Goal: Task Accomplishment & Management: Use online tool/utility

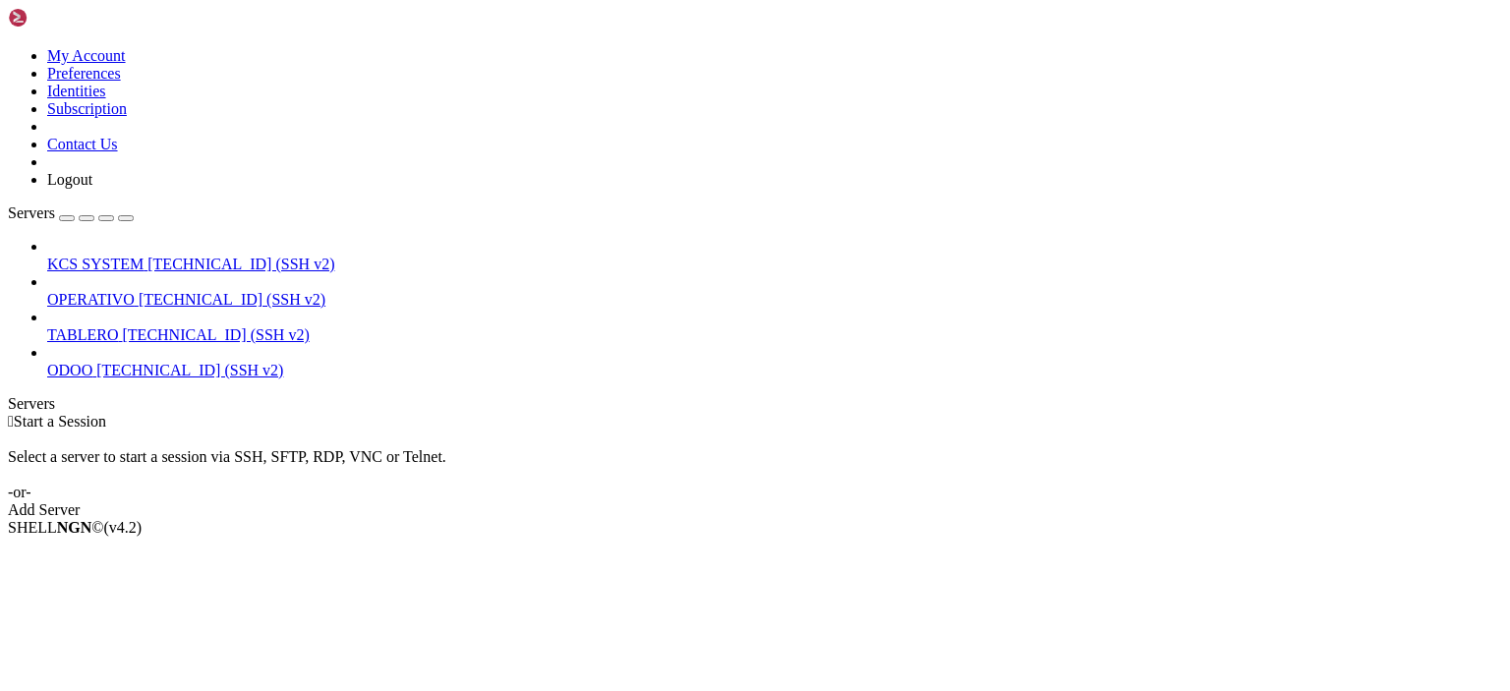
click at [135, 291] on span "OPERATIVO" at bounding box center [90, 299] width 87 height 17
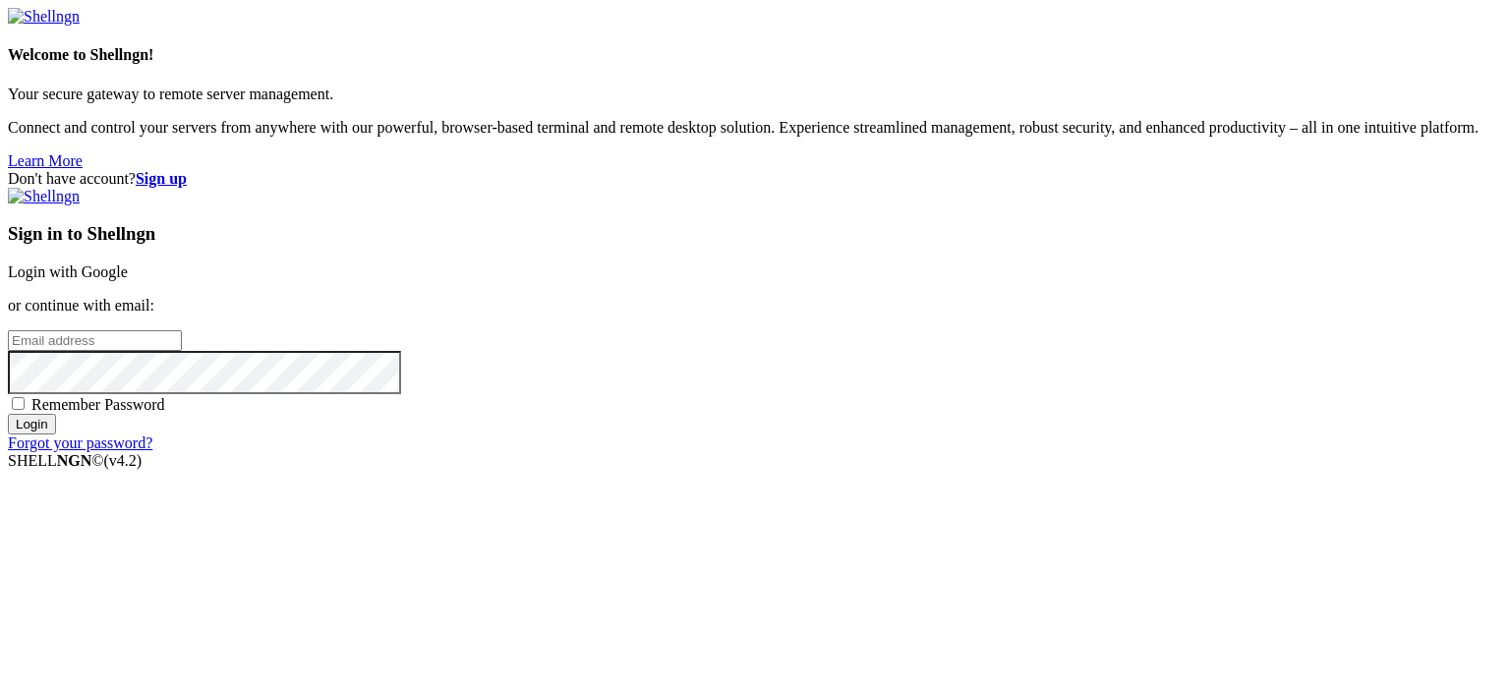
drag, startPoint x: 389, startPoint y: 13, endPoint x: 775, endPoint y: 286, distance: 472.4
click at [775, 286] on form "Welcome to Shellngn! Your secure gateway to remote server management. Connect a…" at bounding box center [755, 230] width 1494 height 444
click at [128, 263] on link "Login with Google" at bounding box center [68, 271] width 120 height 17
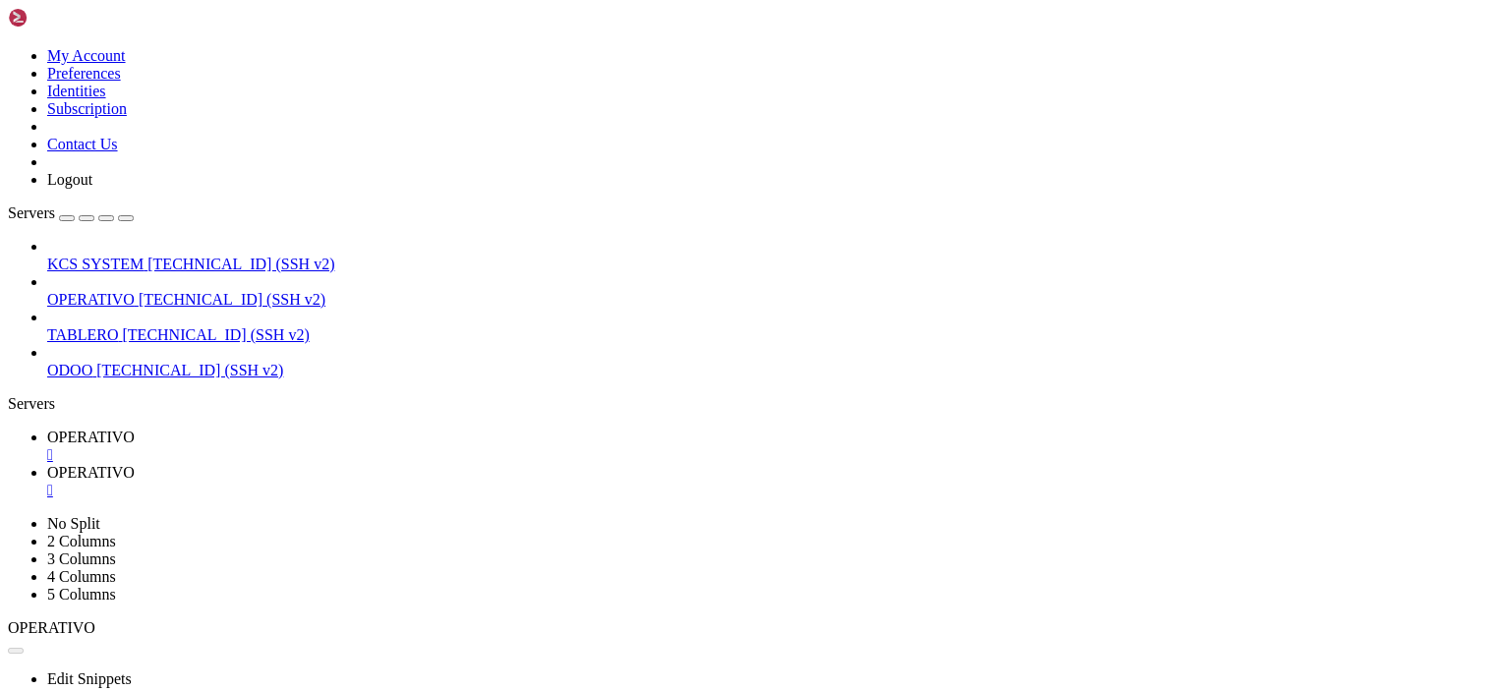
click at [375, 446] on div "" at bounding box center [774, 455] width 1455 height 18
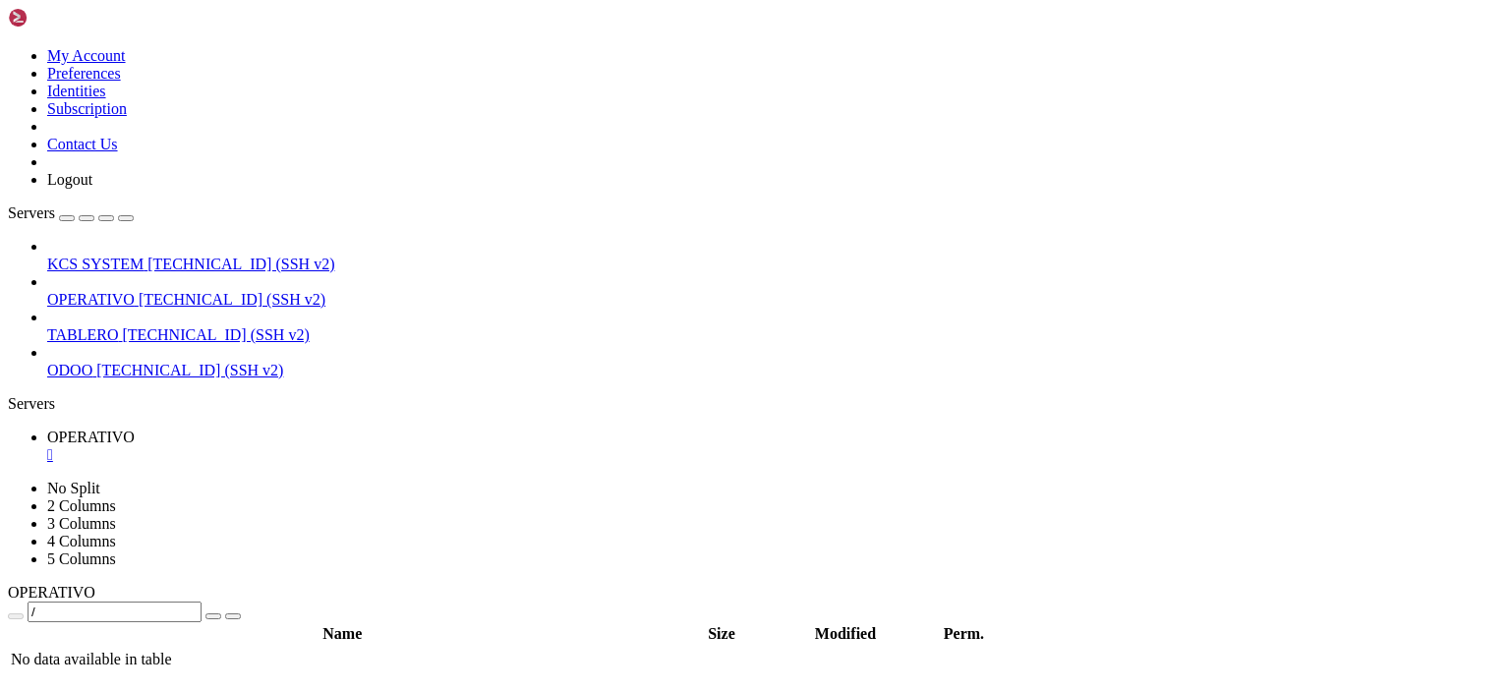
click at [375, 446] on div "" at bounding box center [774, 455] width 1455 height 18
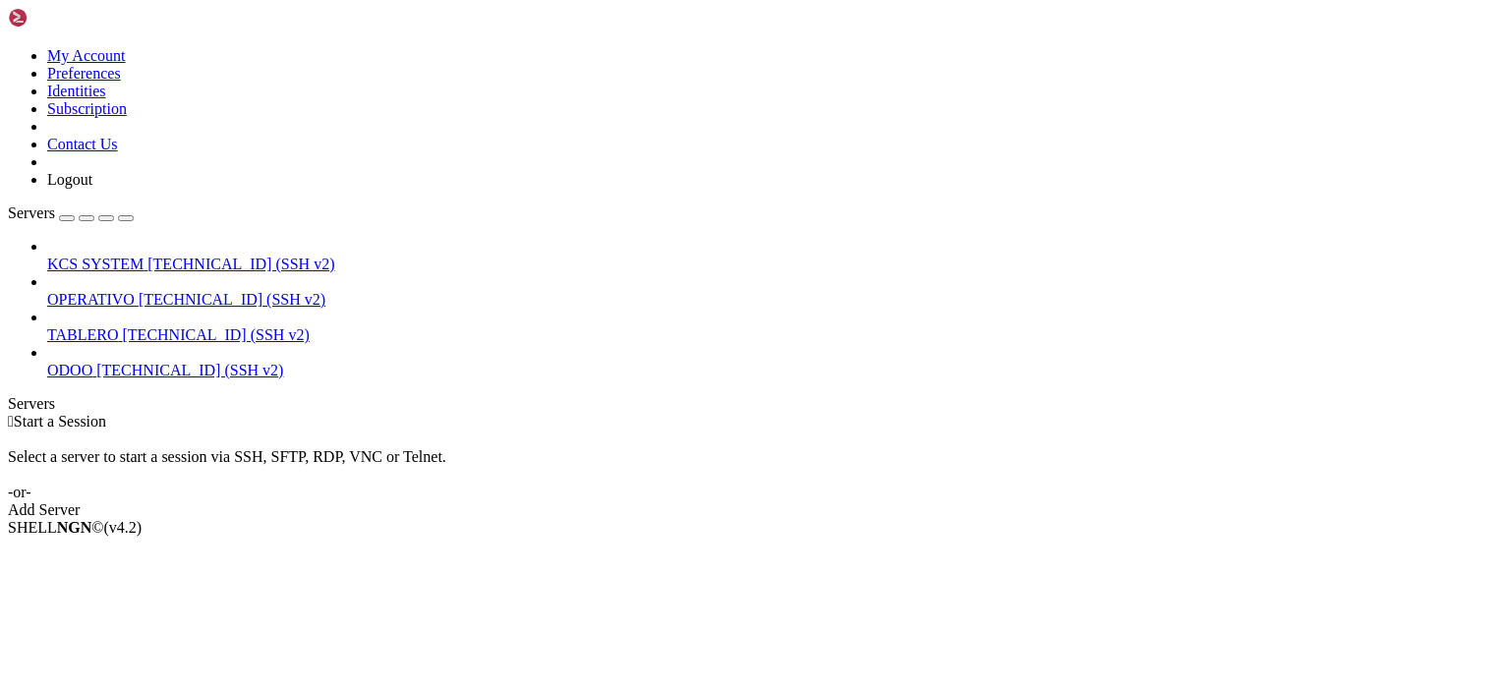
click at [135, 291] on span "OPERATIVO" at bounding box center [90, 299] width 87 height 17
click at [163, 256] on span "[TECHNICAL_ID] (SSH v2)" at bounding box center [240, 264] width 187 height 17
click at [94, 256] on span "KCS SYSTEM" at bounding box center [95, 264] width 96 height 17
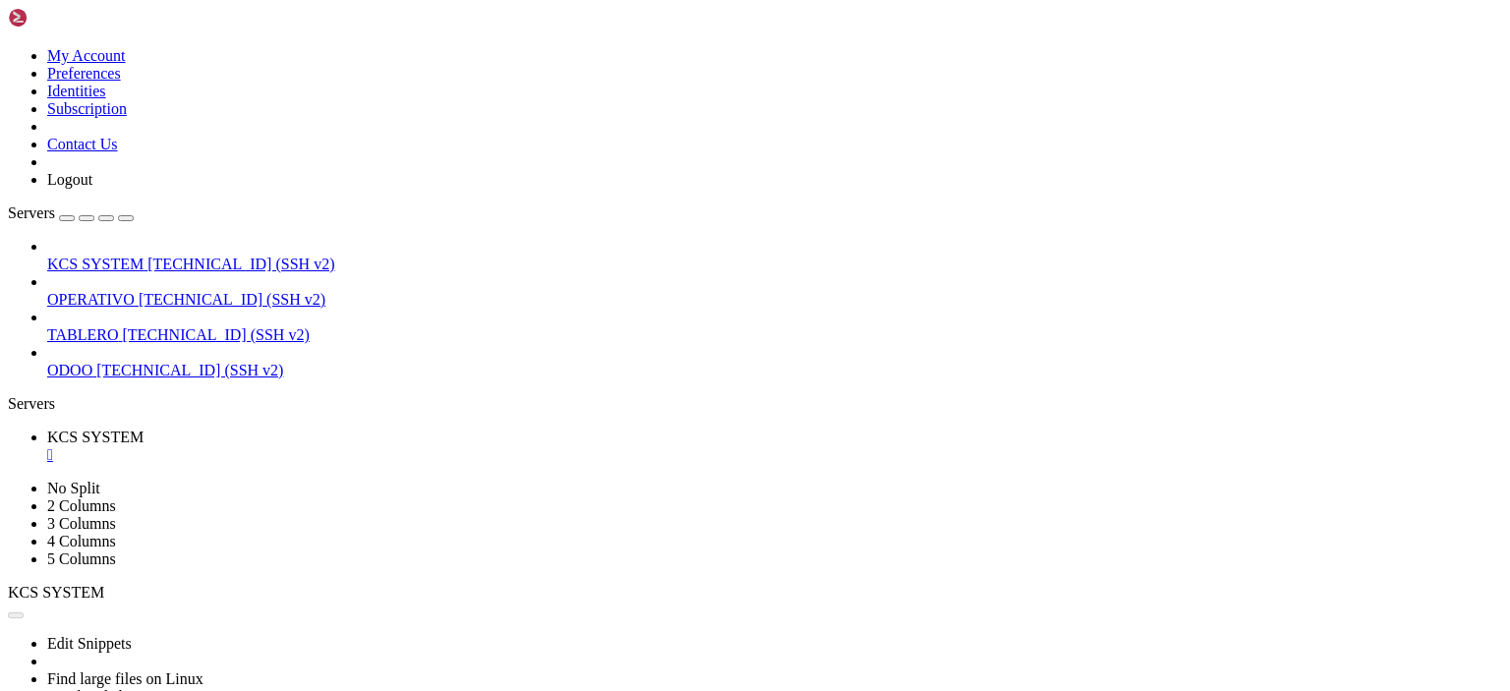
click at [375, 446] on div "" at bounding box center [774, 455] width 1455 height 18
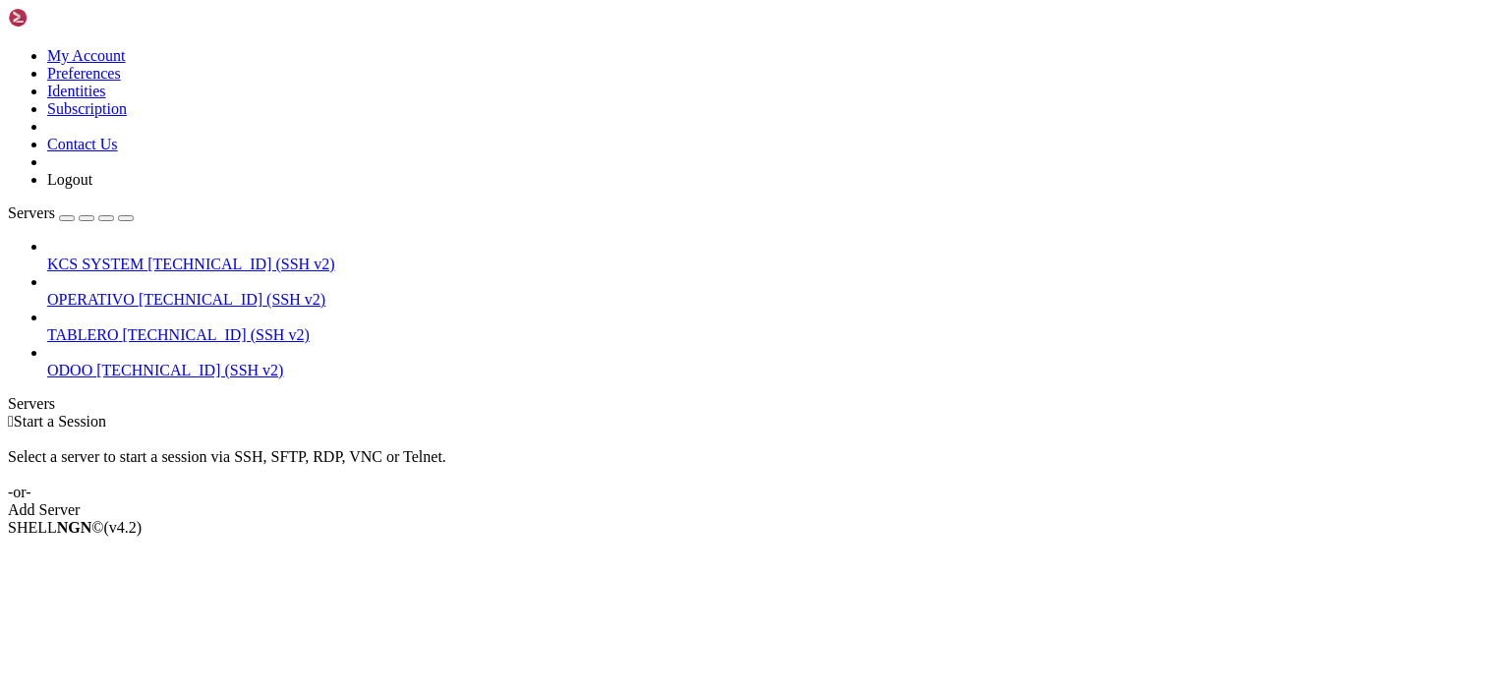
click at [8, 47] on icon at bounding box center [8, 47] width 0 height 0
click at [92, 188] on link "Logout" at bounding box center [69, 179] width 45 height 17
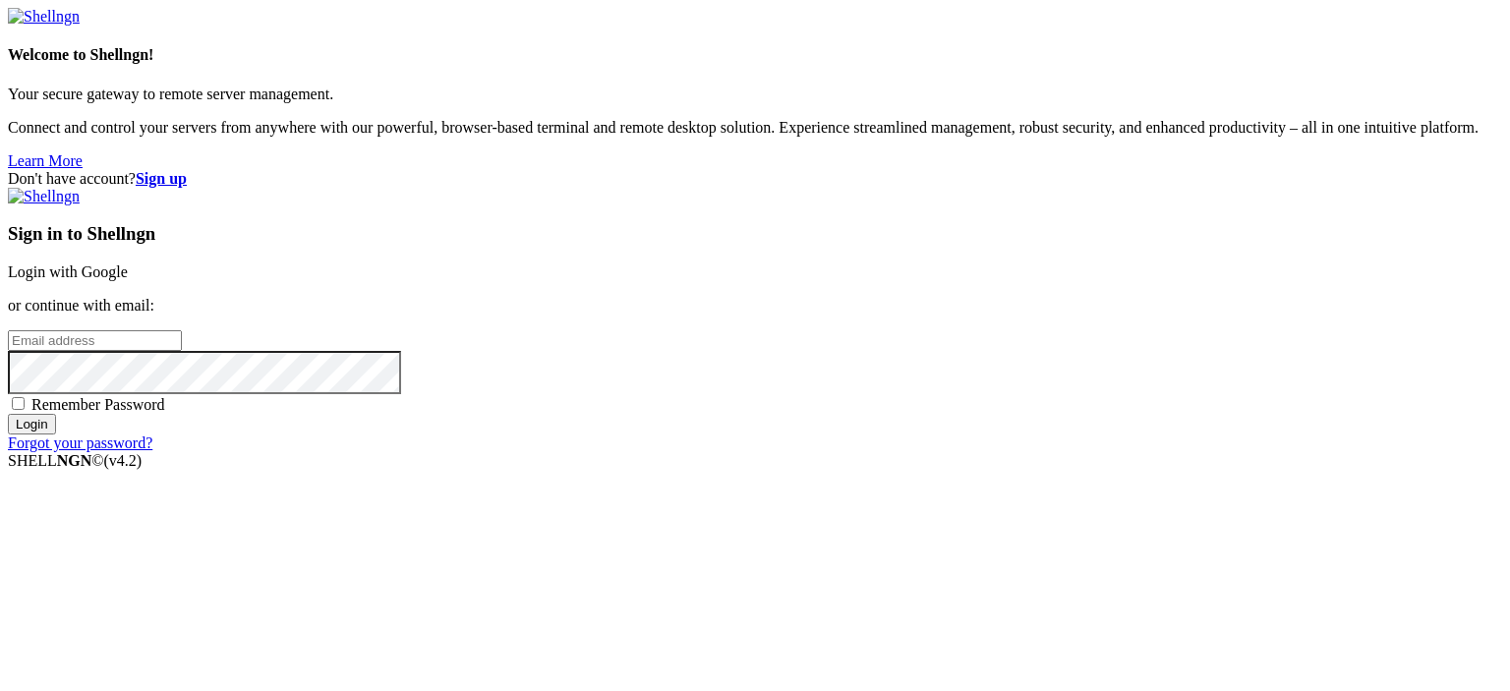
click at [128, 263] on link "Login with Google" at bounding box center [68, 271] width 120 height 17
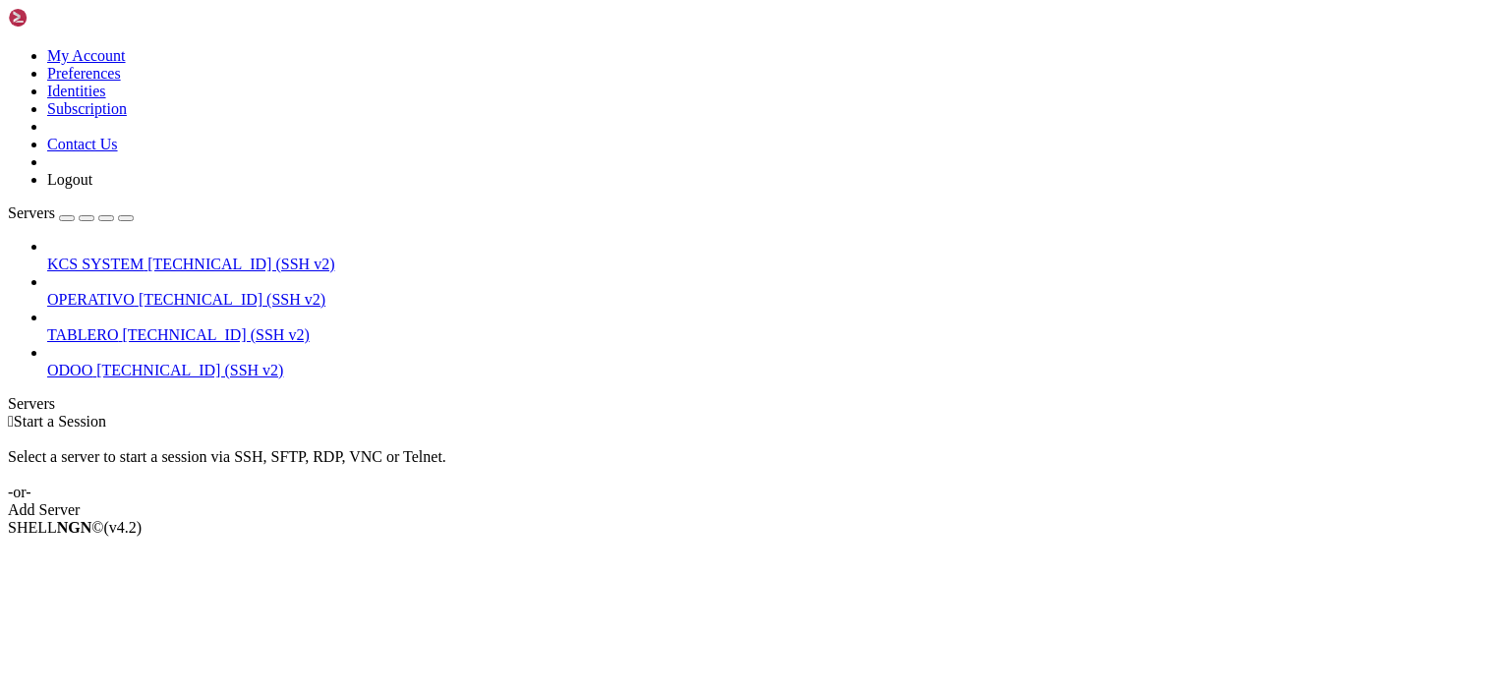
click at [71, 256] on span "KCS SYSTEM" at bounding box center [95, 264] width 96 height 17
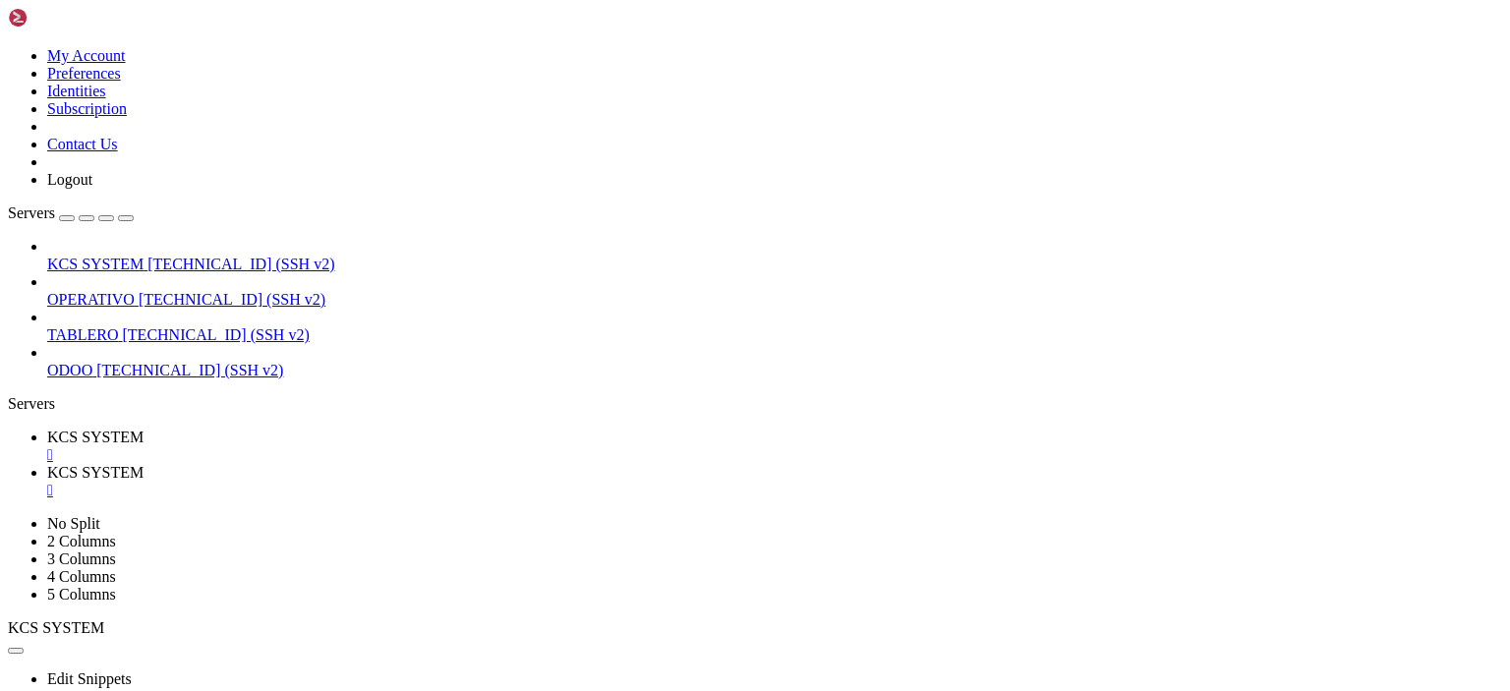
type input "/home/ubuntu"
click at [377, 446] on div "" at bounding box center [774, 455] width 1455 height 18
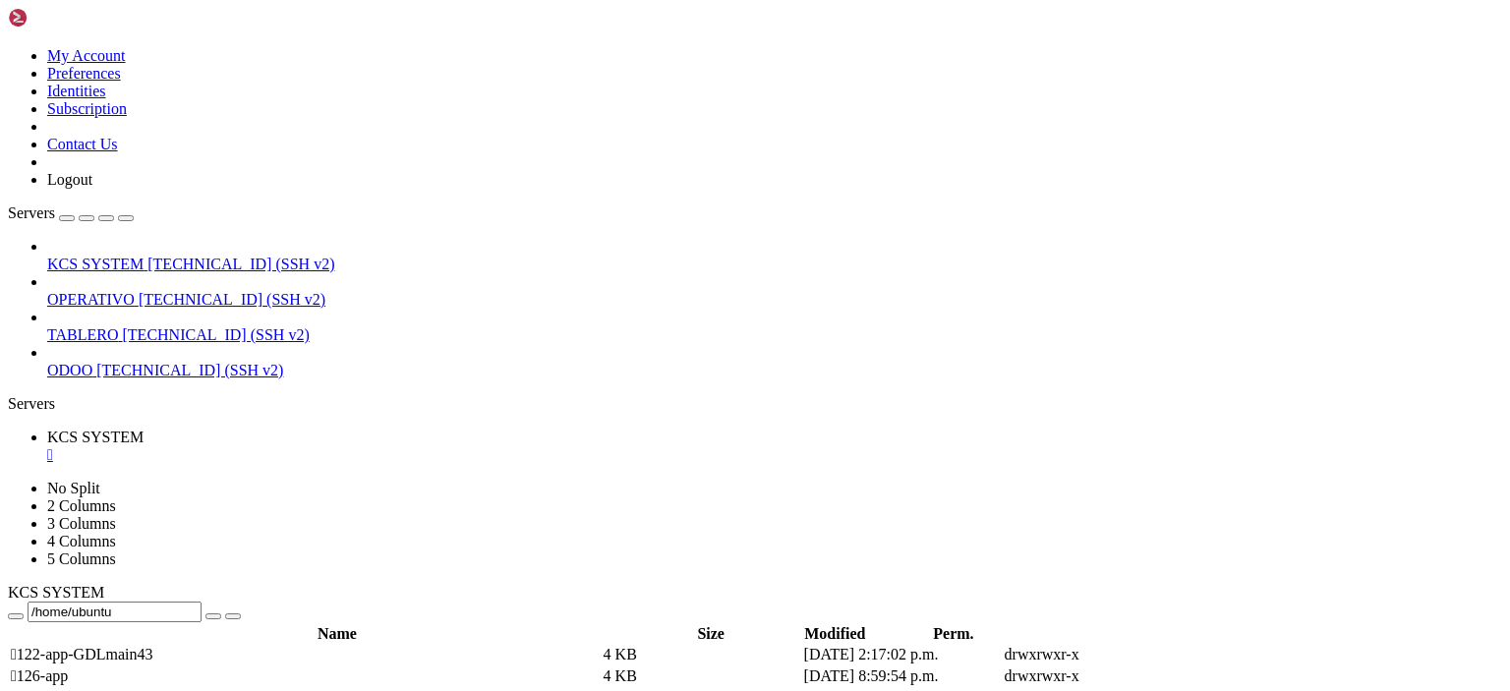
click at [377, 446] on div "" at bounding box center [774, 455] width 1455 height 18
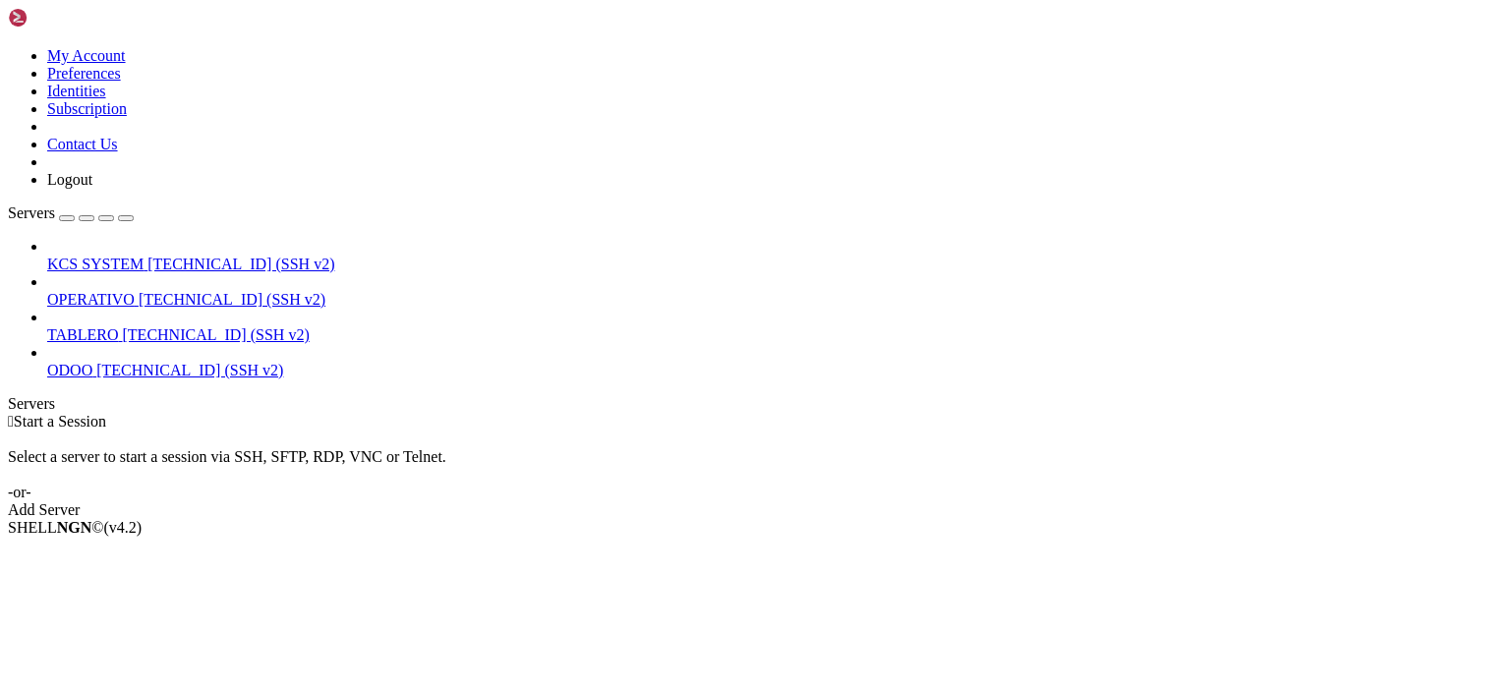
click at [135, 291] on span "OPERATIVO" at bounding box center [90, 299] width 87 height 17
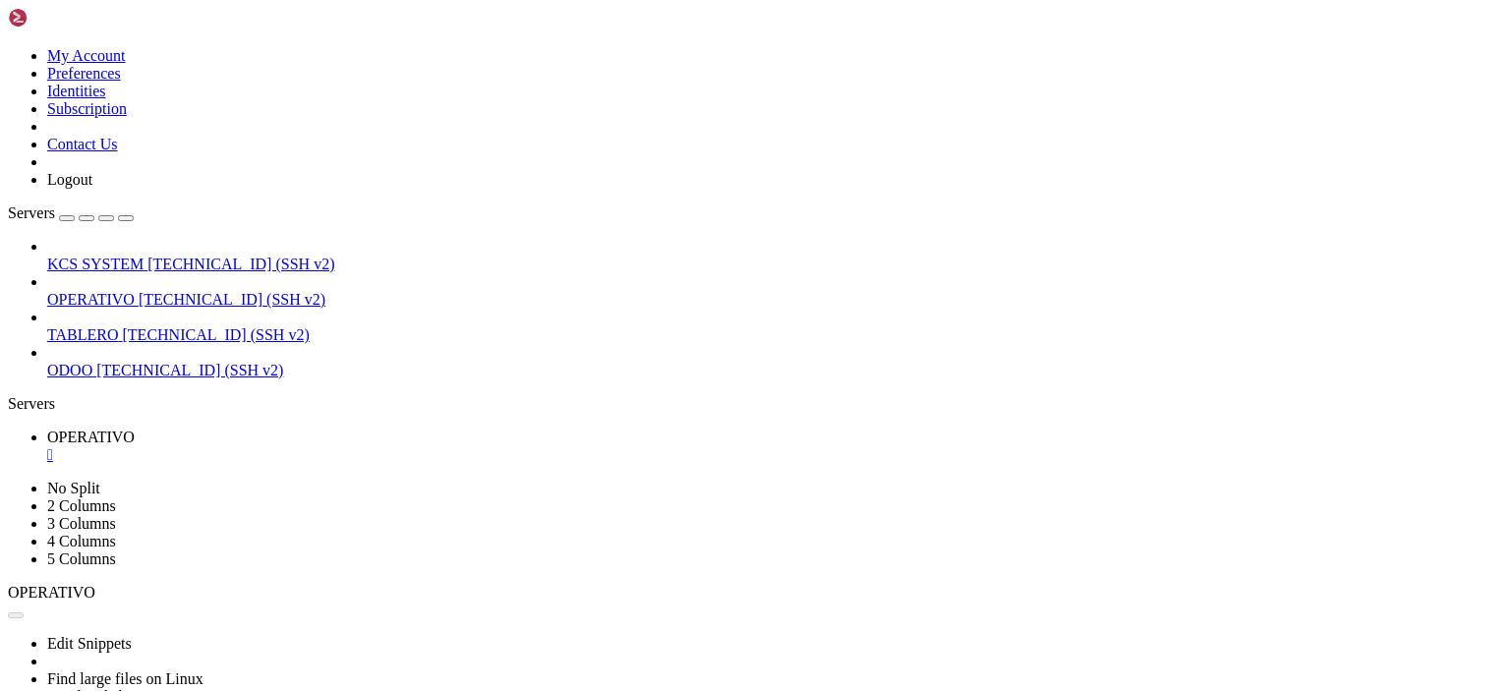
scroll to position [0, 0]
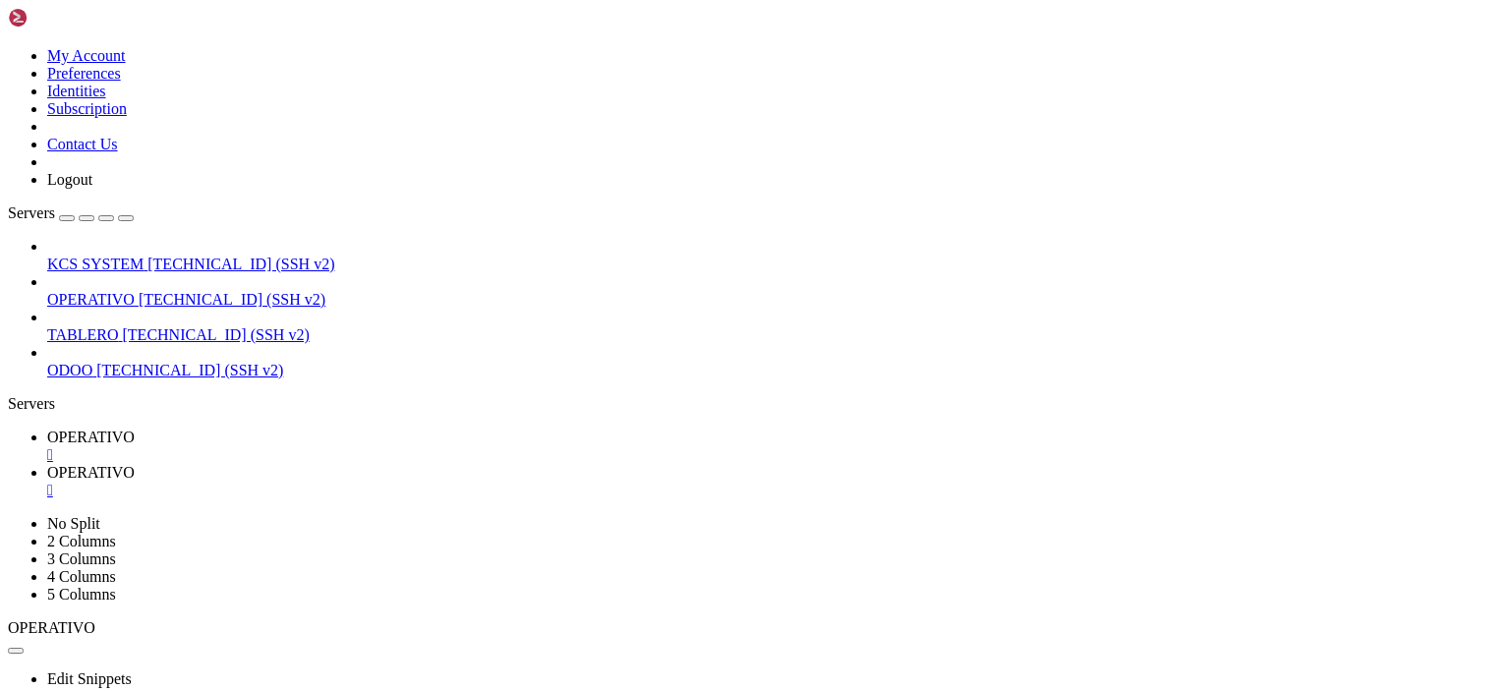
scroll to position [733, 0]
click at [147, 682] on span " 50-app-NEW-SYNC" at bounding box center [79, 690] width 137 height 17
type input "/home/ubuntu/50-app-NEW-SYNC"
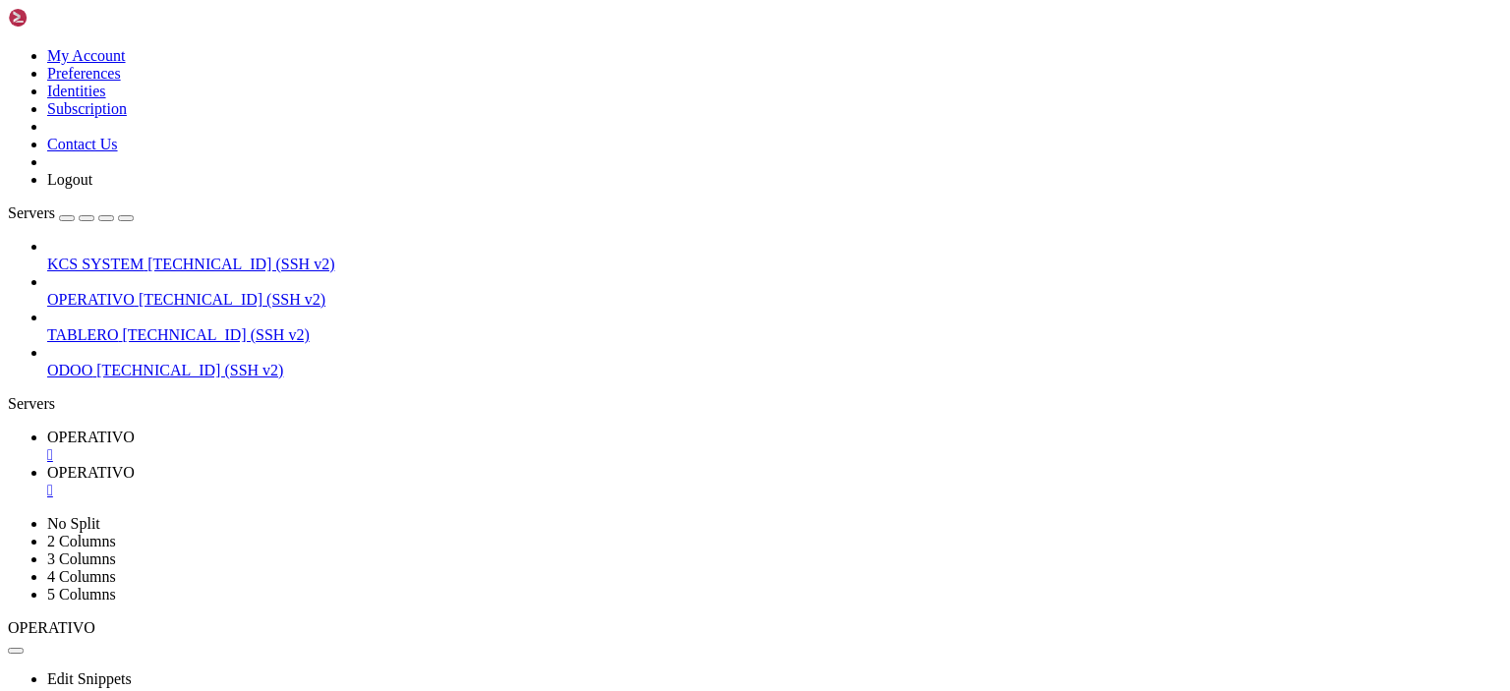
type textarea "close_summary("terminación normal", db)"
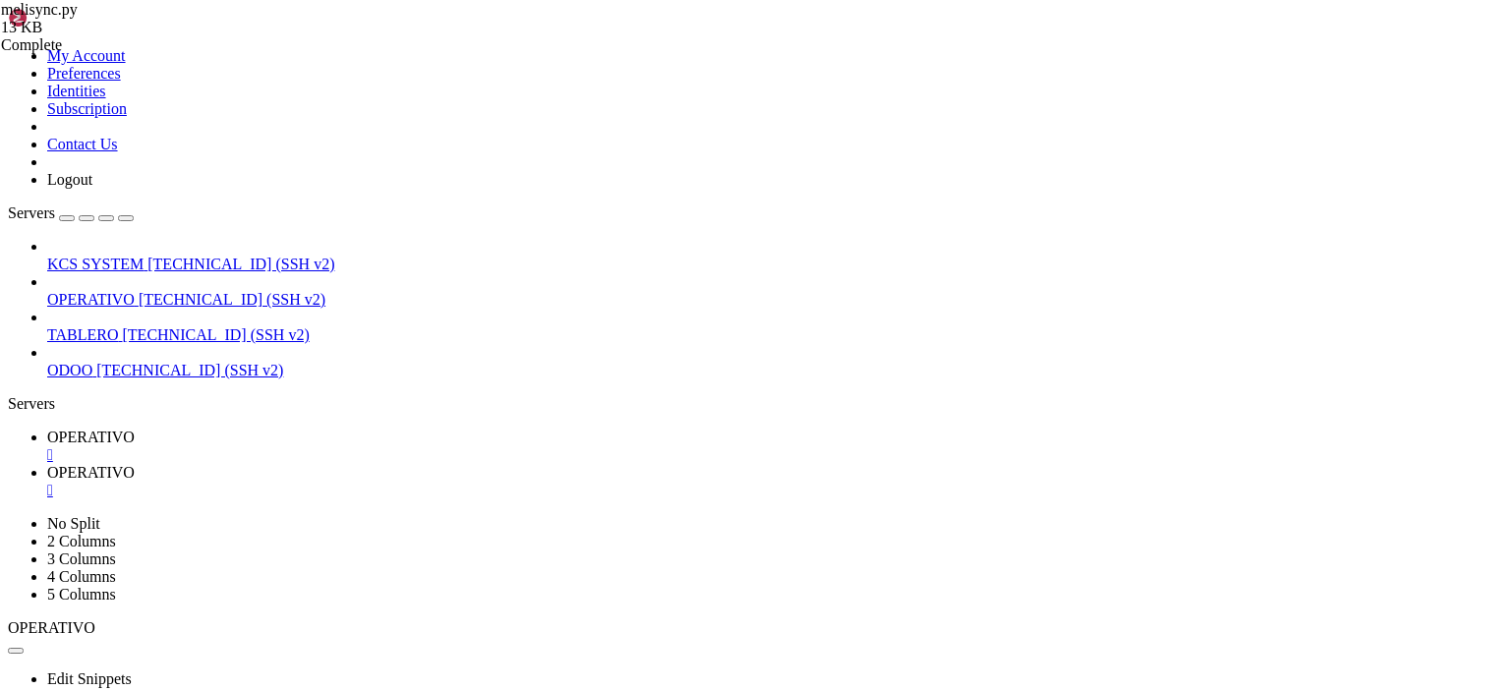
type textarea "close_summary("terminación normal", db)"
paste textarea
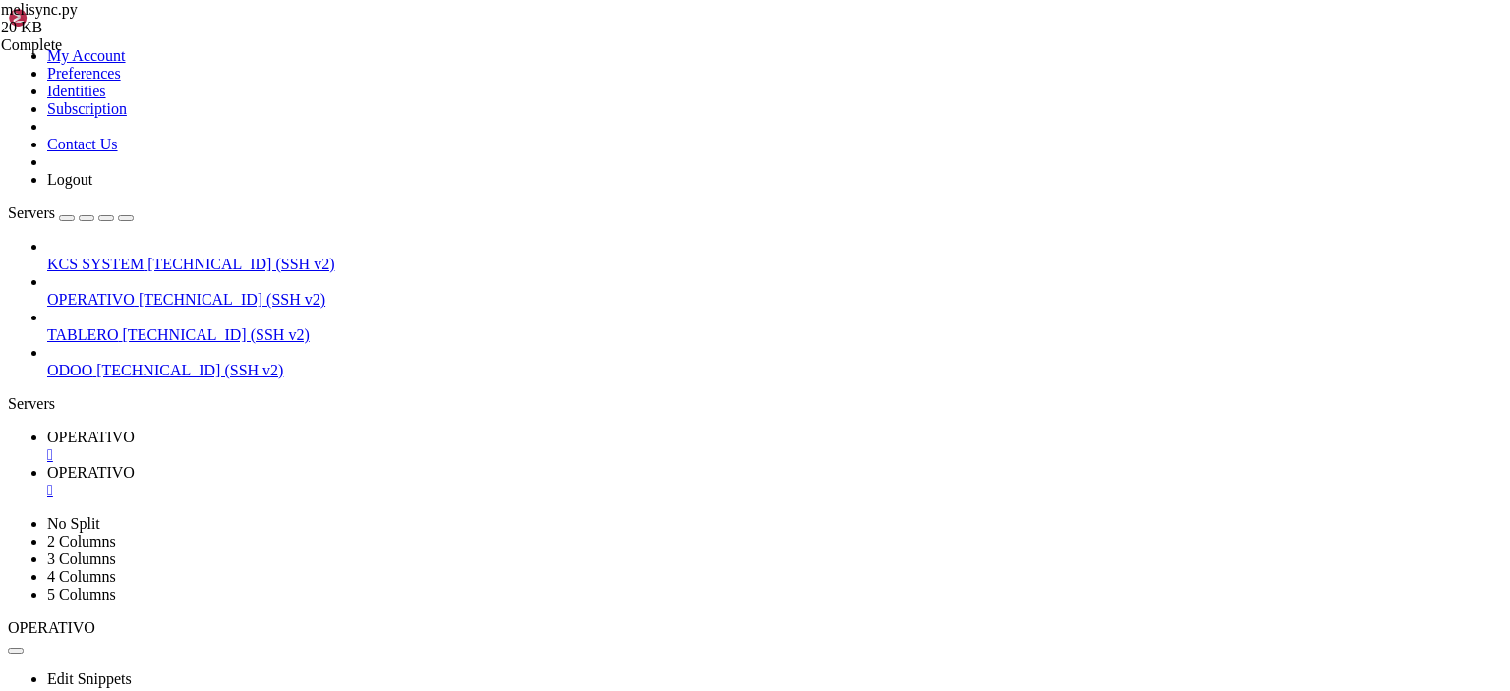
scroll to position [0, 0]
click at [316, 429] on link "OPERATIVO " at bounding box center [774, 446] width 1455 height 35
click at [135, 464] on span "OPERATIVO" at bounding box center [90, 472] width 87 height 17
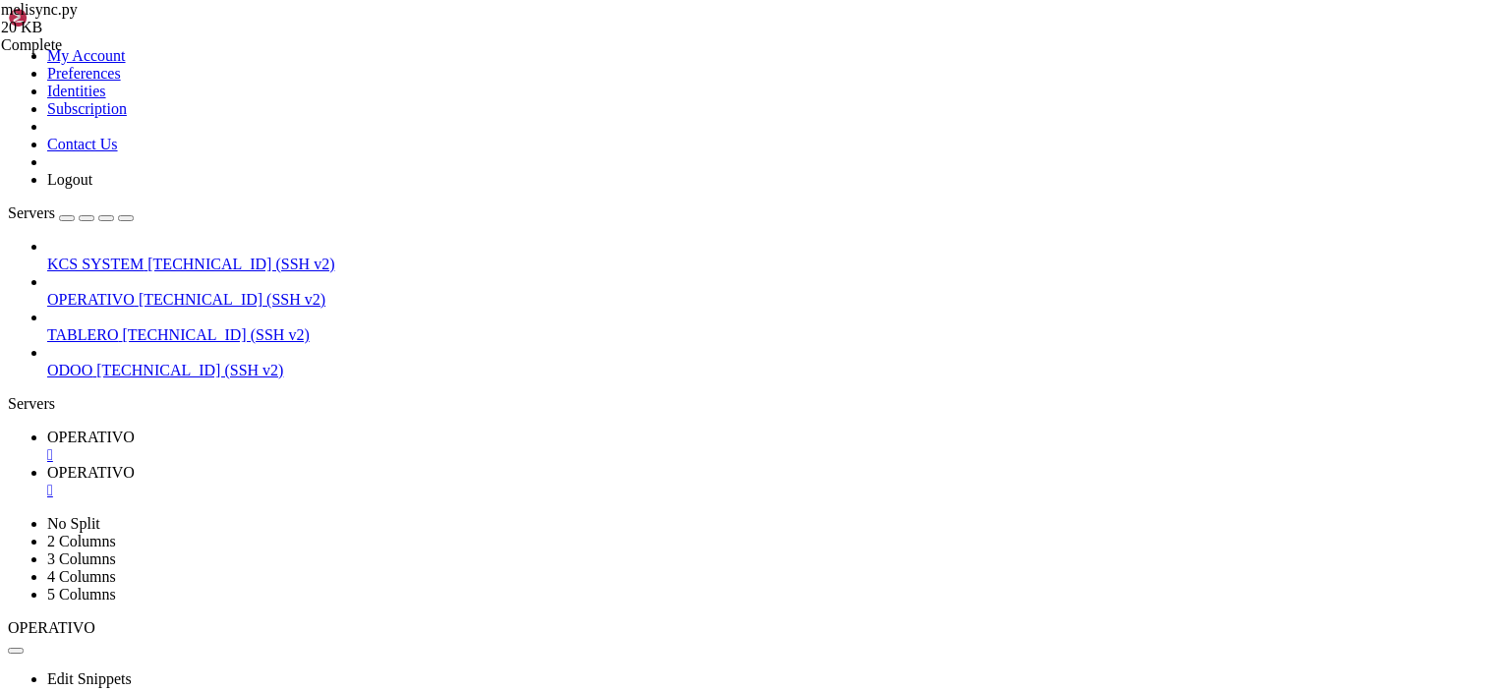
click at [351, 429] on link "OPERATIVO " at bounding box center [774, 446] width 1455 height 35
click at [135, 464] on span "OPERATIVO" at bounding box center [90, 472] width 87 height 17
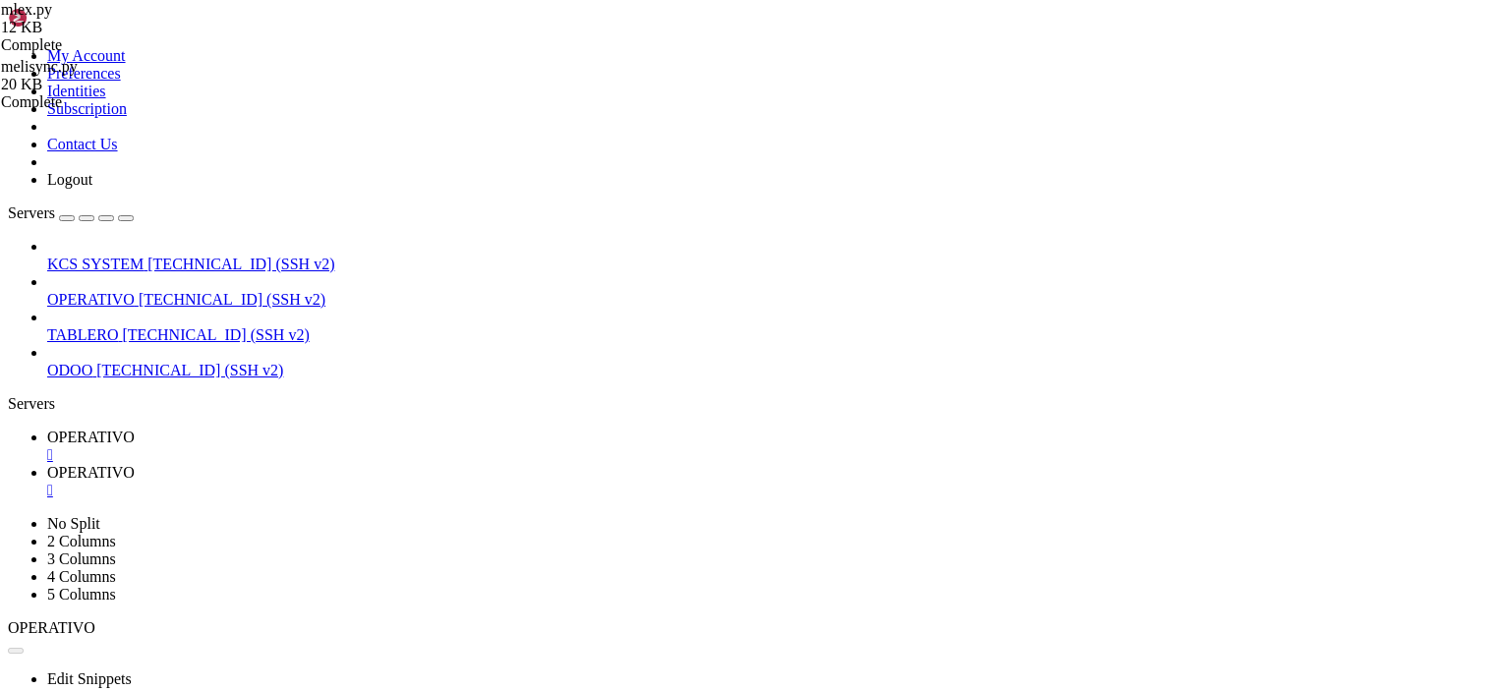
type textarea "[DOMAIN_NAME]("main()")"
paste textarea
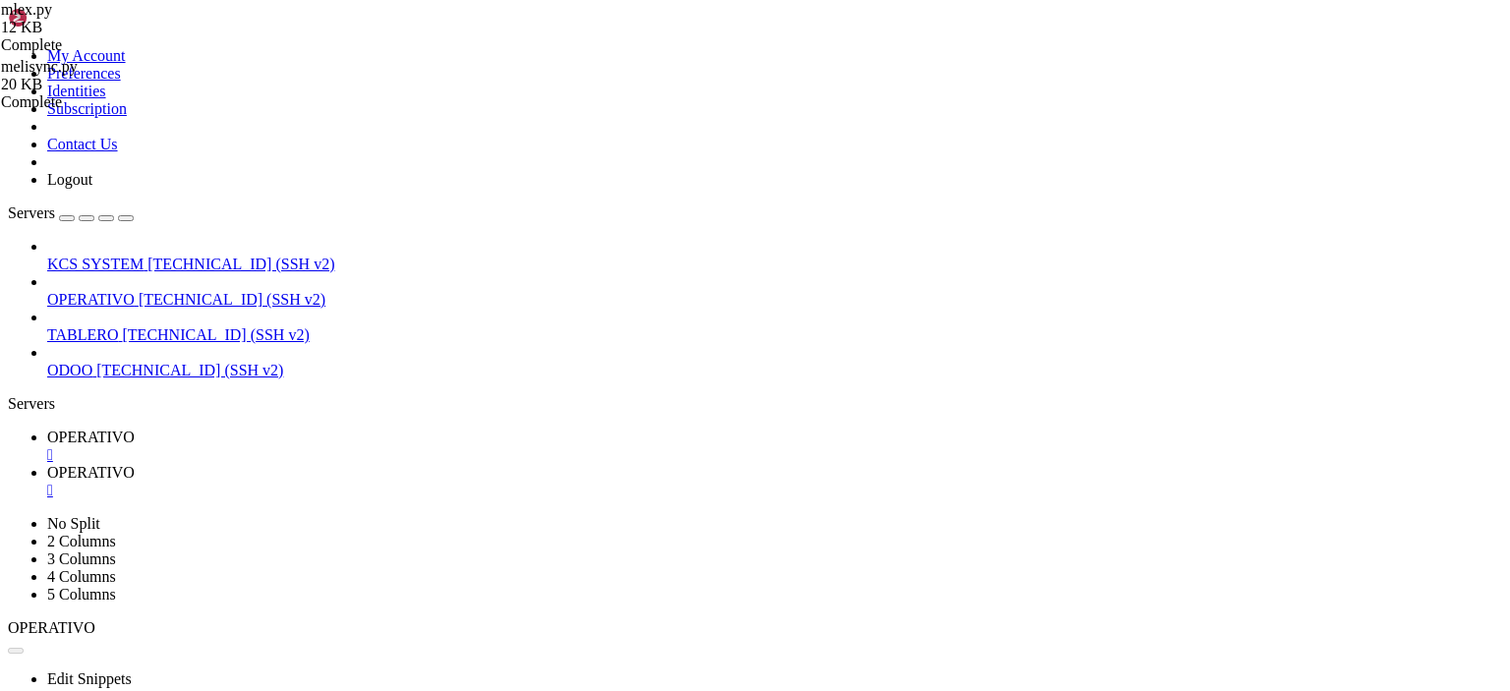
click at [135, 429] on span "OPERATIVO" at bounding box center [90, 437] width 87 height 17
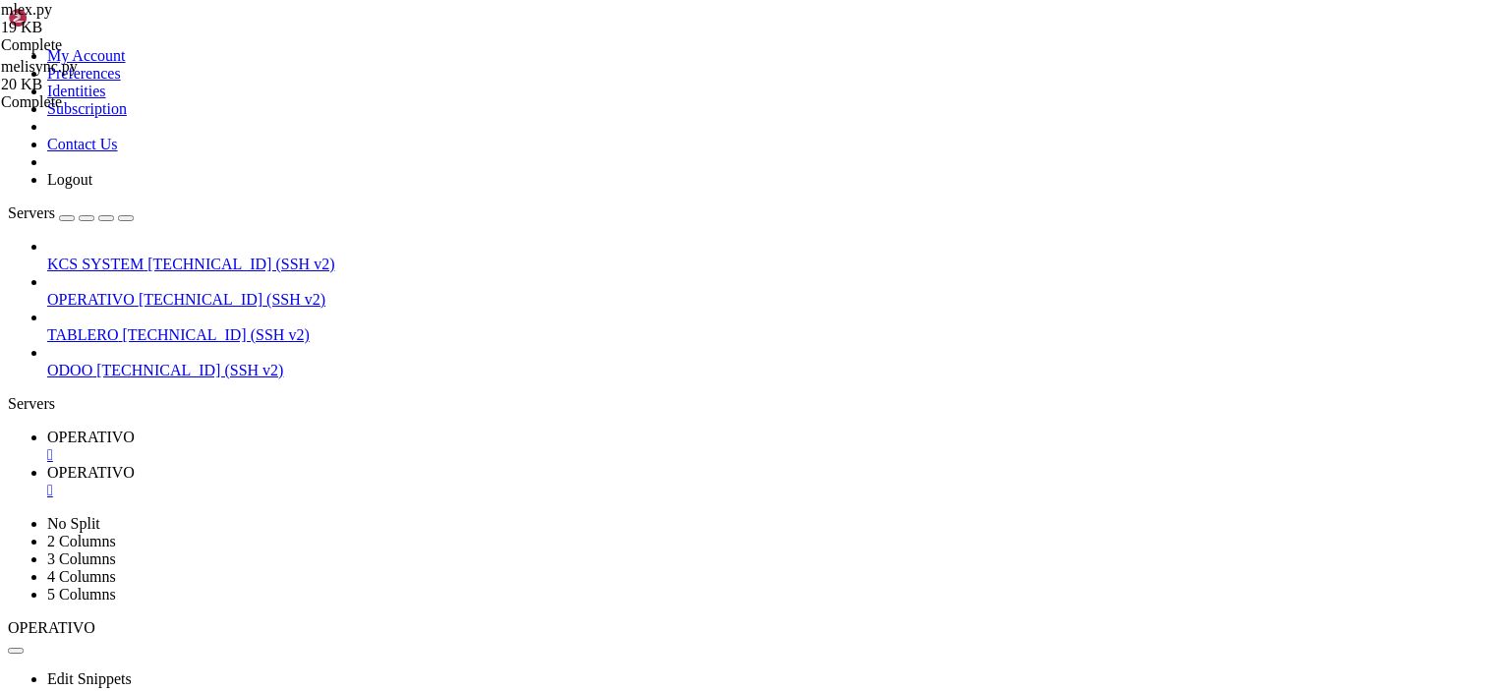
scroll to position [37095, 0]
drag, startPoint x: 451, startPoint y: 1360, endPoint x: 345, endPoint y: 843, distance: 527.8
click at [135, 429] on span "OPERATIVO" at bounding box center [90, 437] width 87 height 17
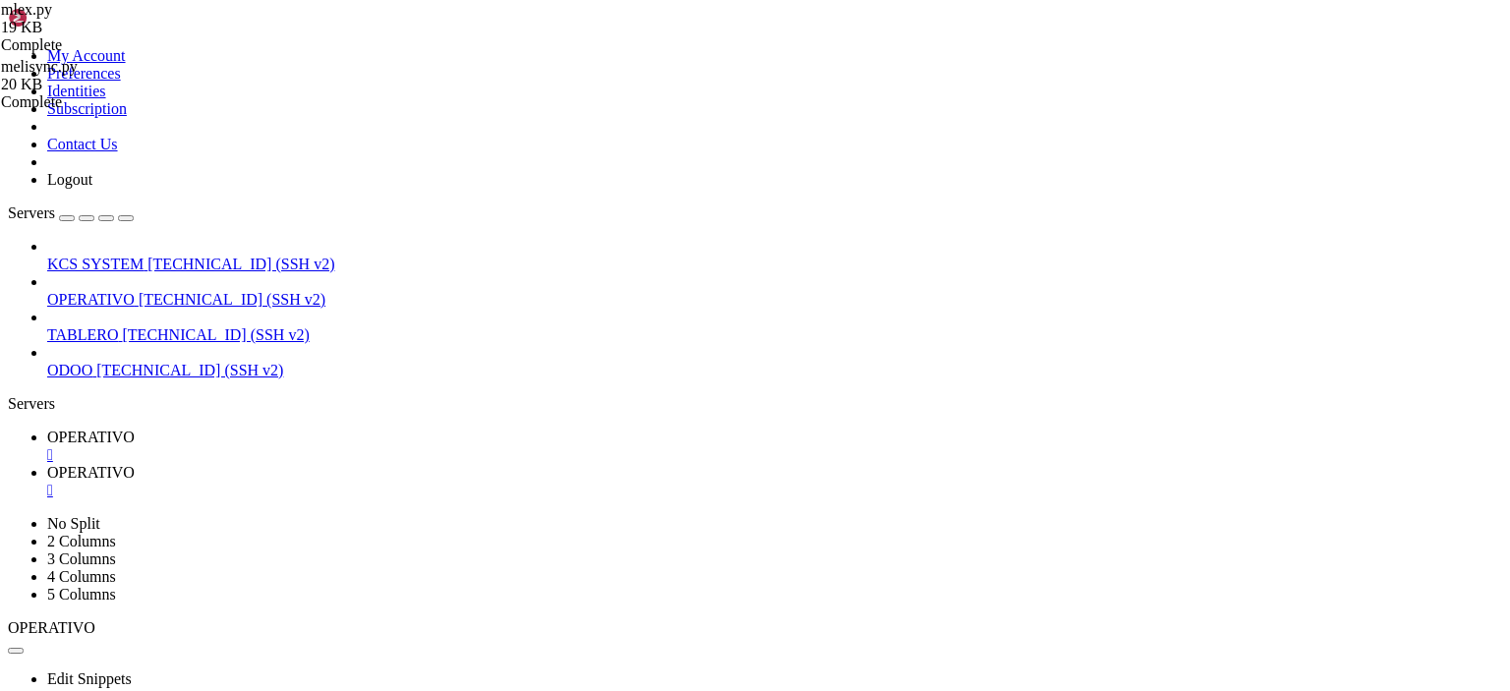
click at [374, 446] on div "" at bounding box center [774, 455] width 1455 height 18
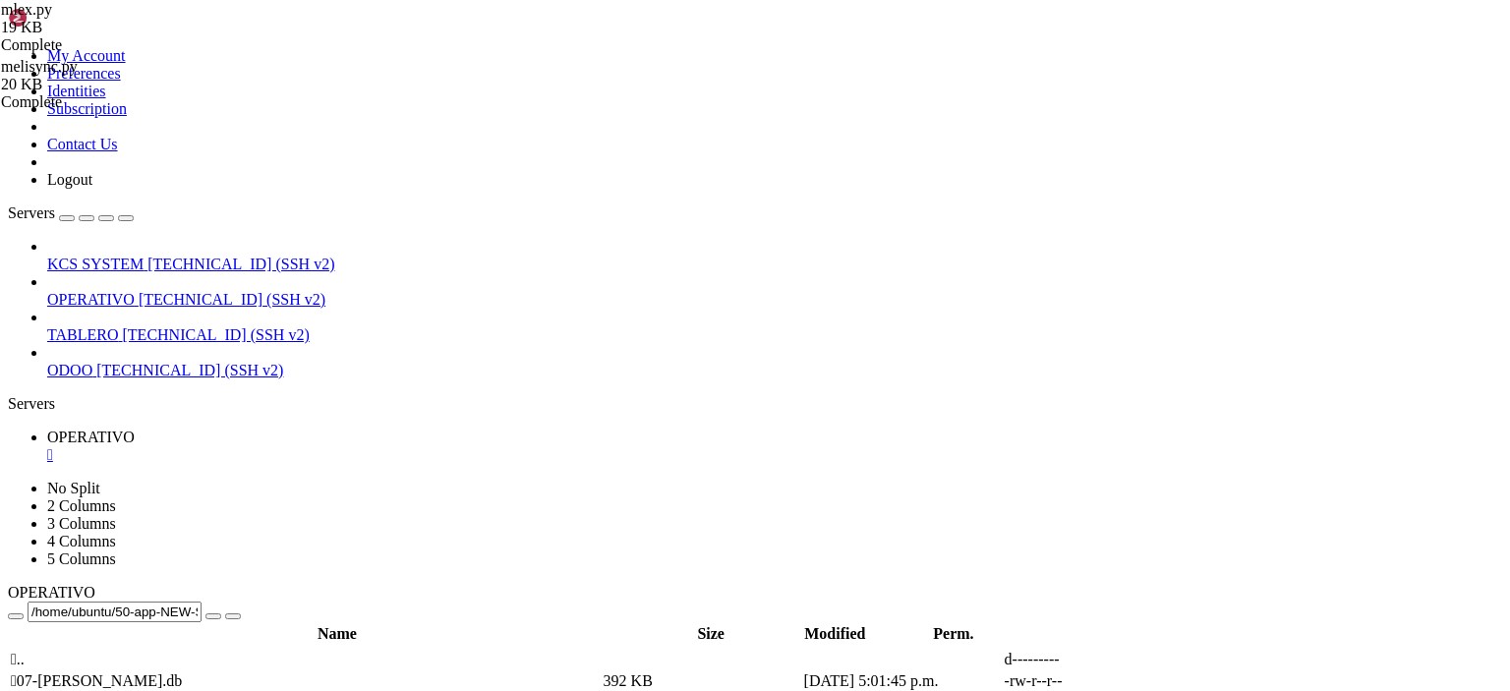
click at [374, 446] on div "" at bounding box center [774, 455] width 1455 height 18
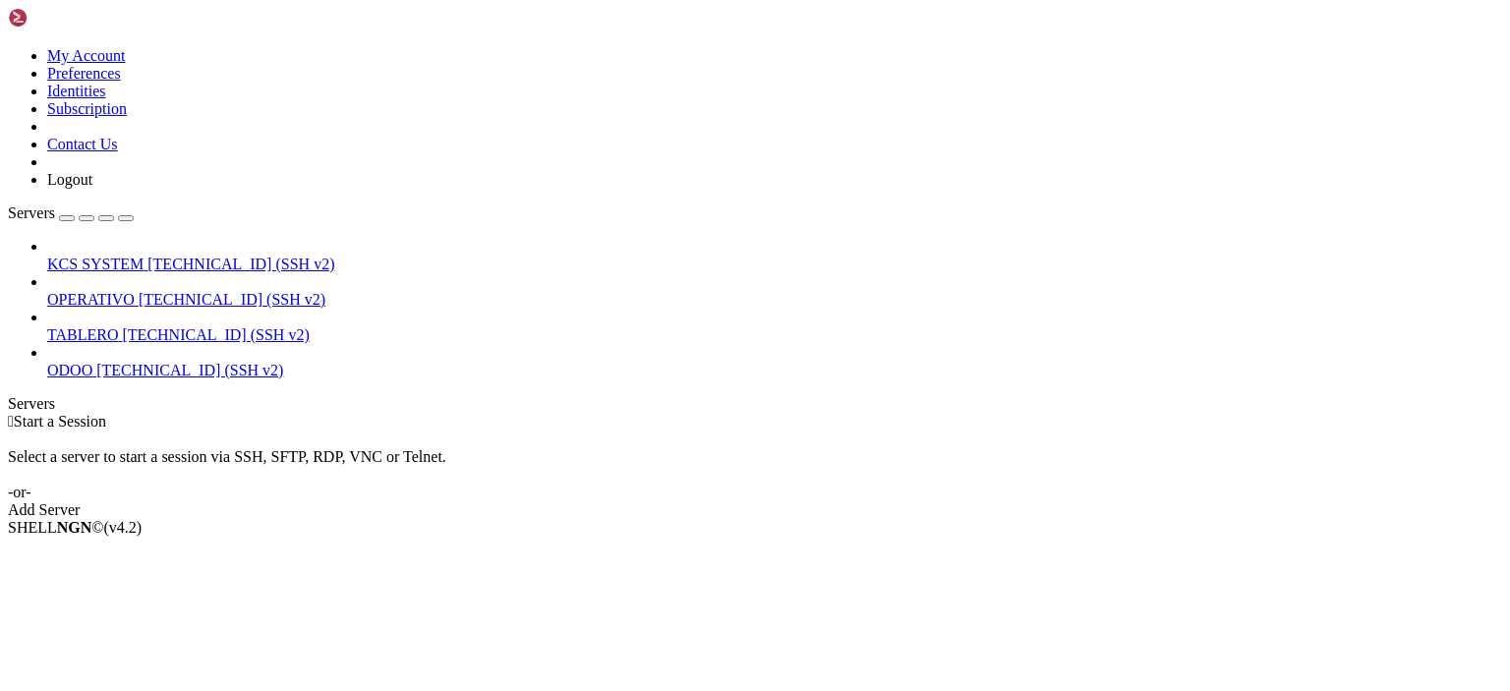
click at [83, 291] on span "OPERATIVO" at bounding box center [90, 299] width 87 height 17
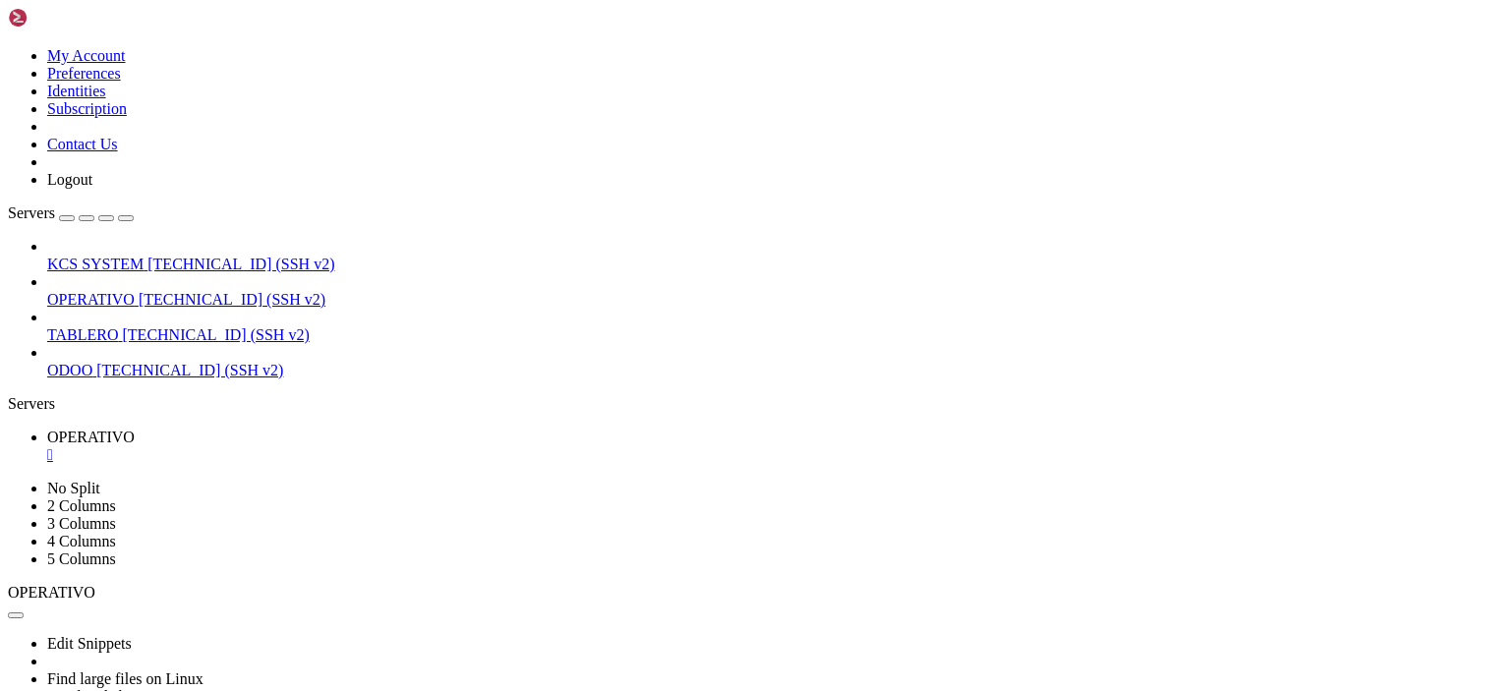
scroll to position [39886, 0]
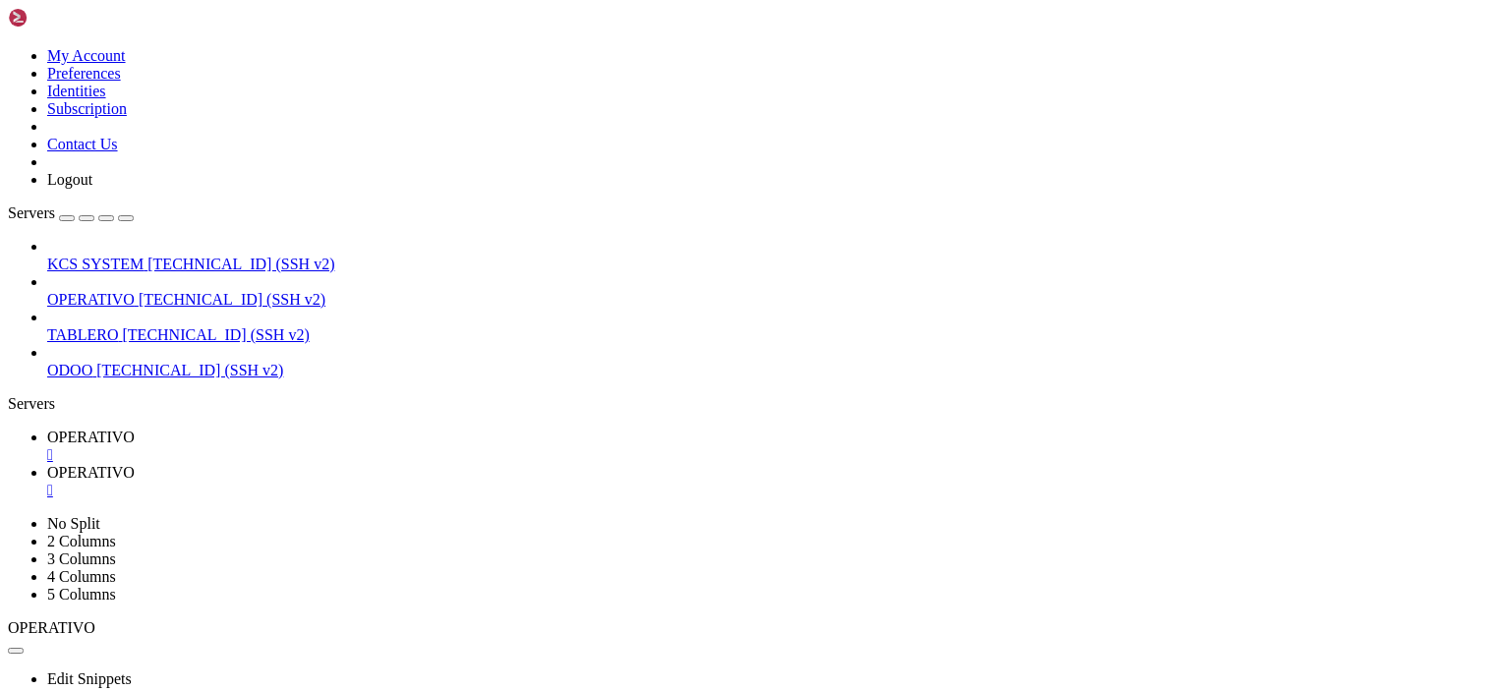
scroll to position [786, 0]
click at [147, 629] on span " 50-app-NEW-SYNC" at bounding box center [79, 637] width 137 height 17
type input "/home/ubuntu/50-app-NEW-SYNC"
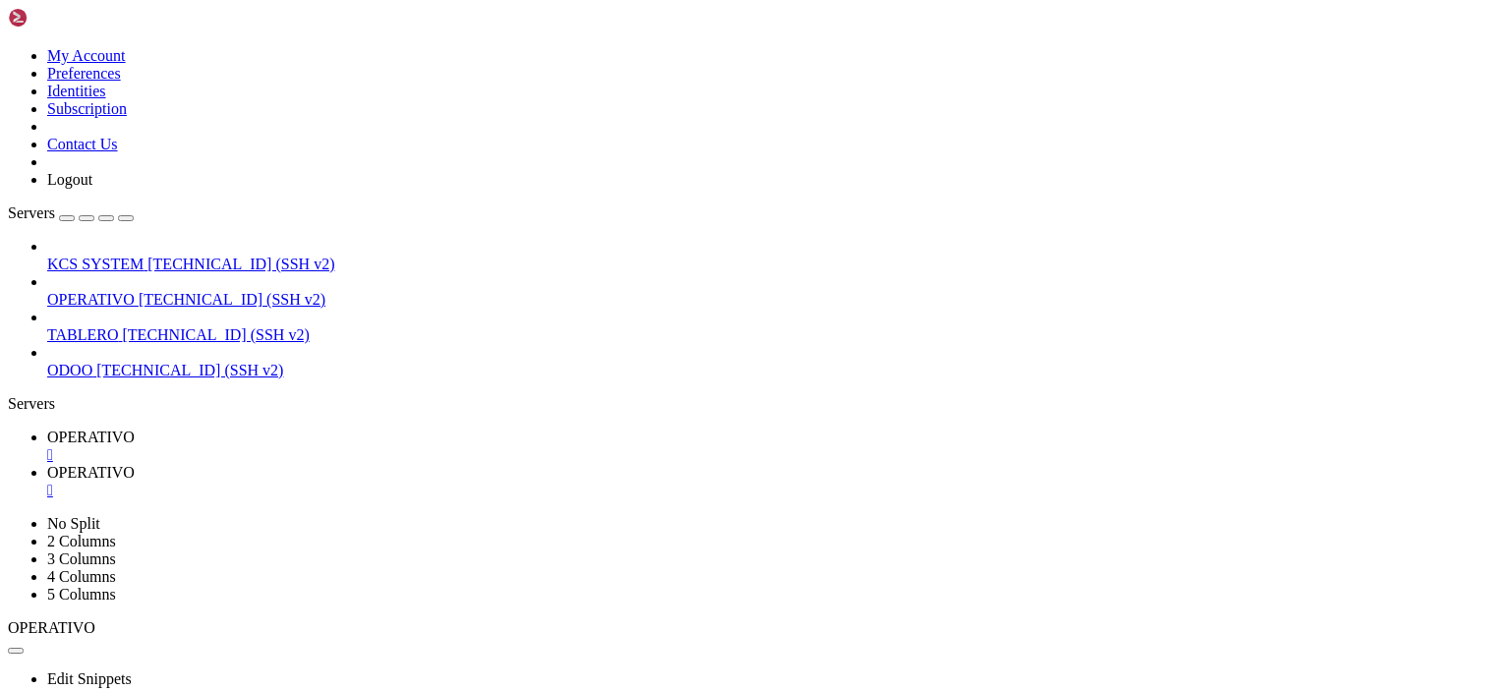
type textarea "[DOMAIN_NAME]("main()")"
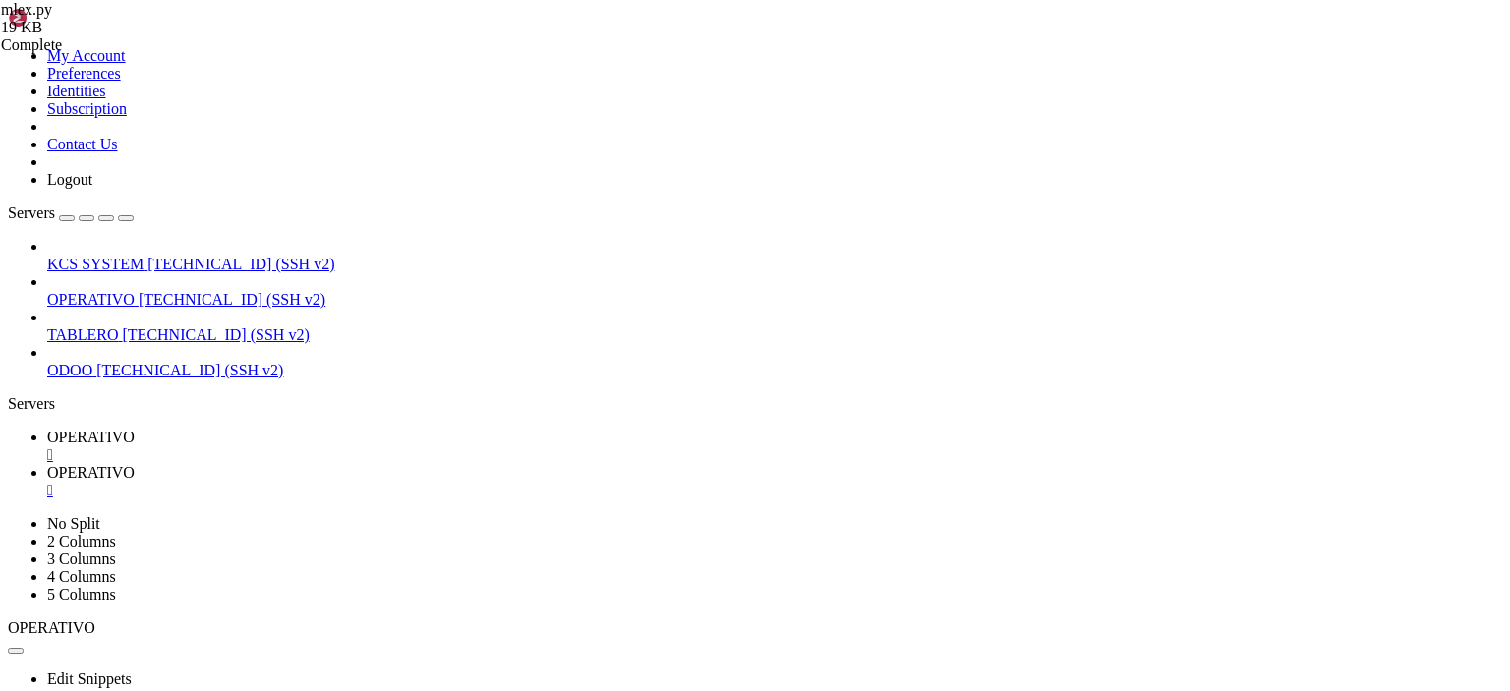
click at [303, 429] on link "OPERATIVO " at bounding box center [774, 446] width 1455 height 35
click at [135, 464] on span "OPERATIVO" at bounding box center [90, 472] width 87 height 17
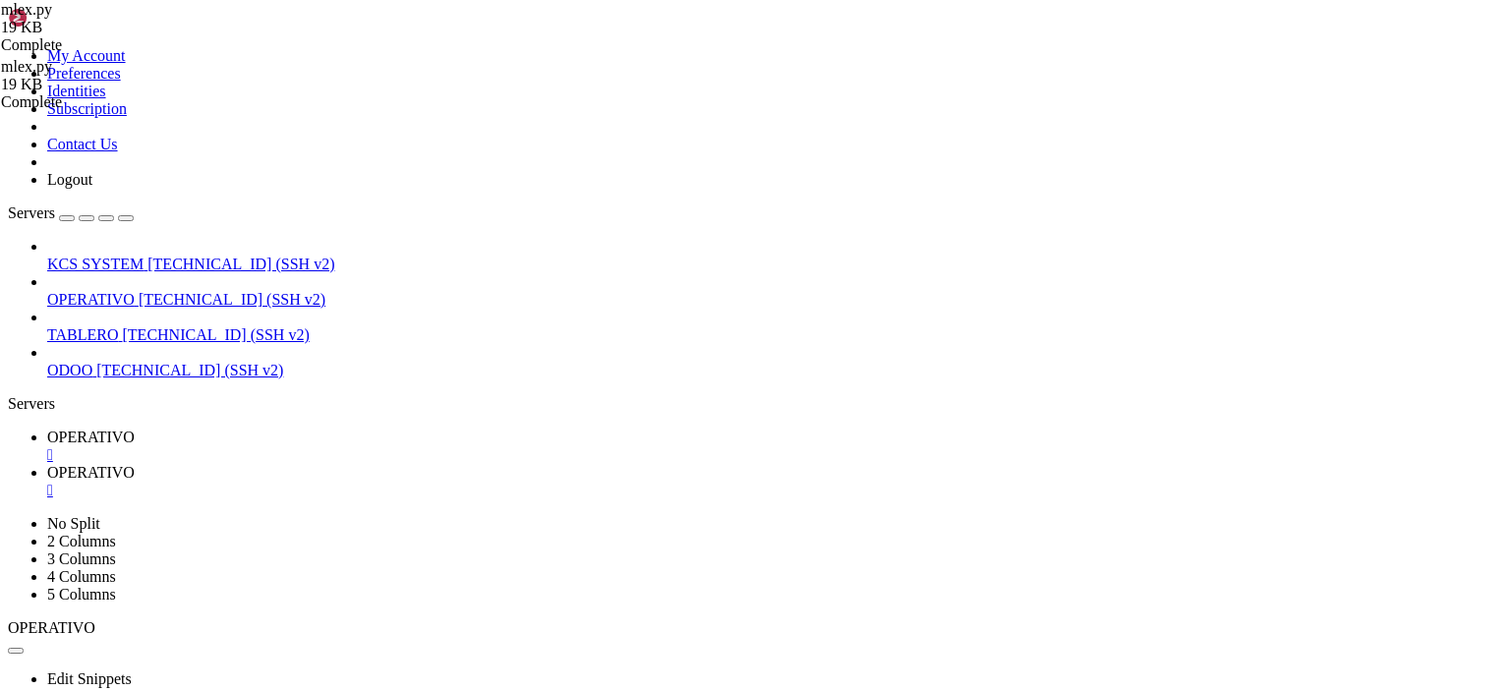
type textarea "lines.append("• Modo WAL"
click at [135, 429] on span "OPERATIVO" at bounding box center [90, 437] width 87 height 17
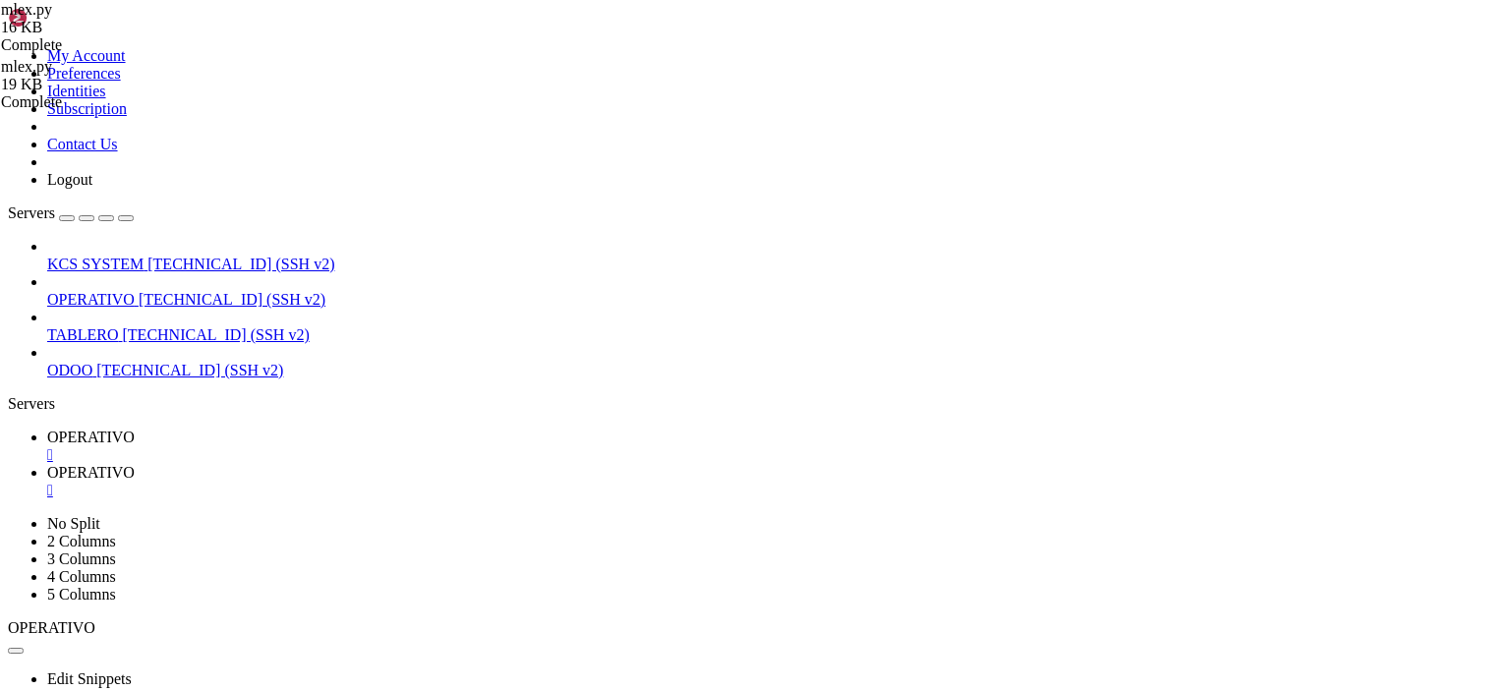
scroll to position [58499, 0]
click at [135, 464] on span "OPERATIVO" at bounding box center [90, 472] width 87 height 17
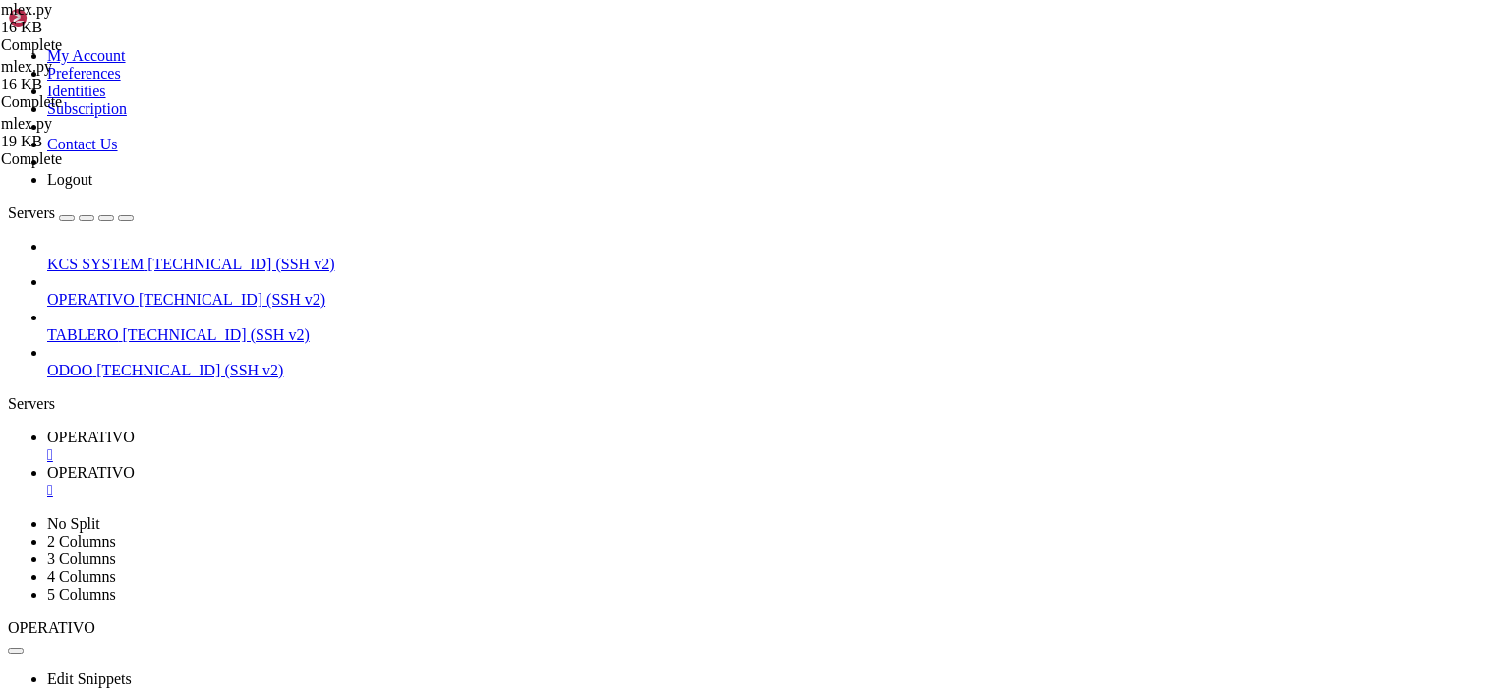
type textarea "[DOMAIN_NAME]("main()")"
click at [135, 429] on span "OPERATIVO" at bounding box center [90, 437] width 87 height 17
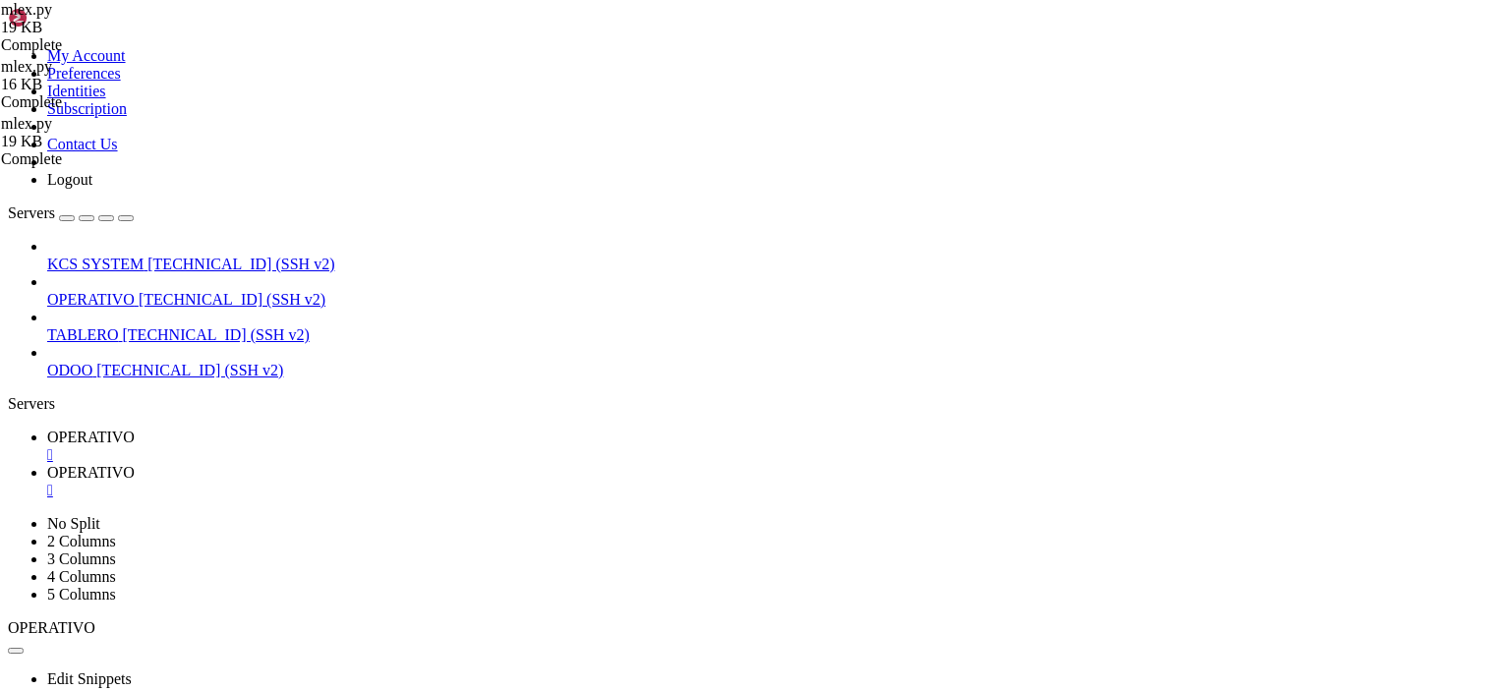
click at [135, 464] on span "OPERATIVO" at bounding box center [90, 472] width 87 height 17
type textarea "[DOMAIN_NAME]("main()")"
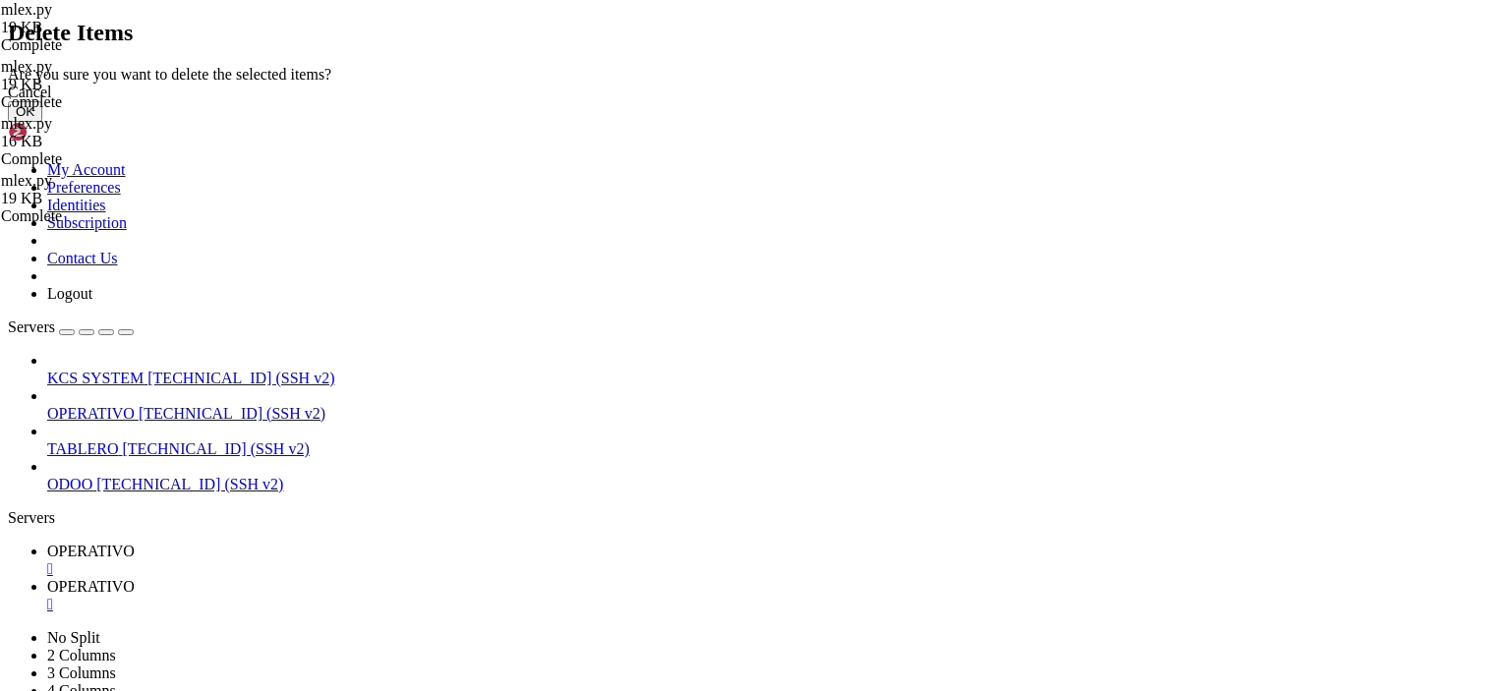
click at [42, 122] on button "OK" at bounding box center [25, 111] width 34 height 21
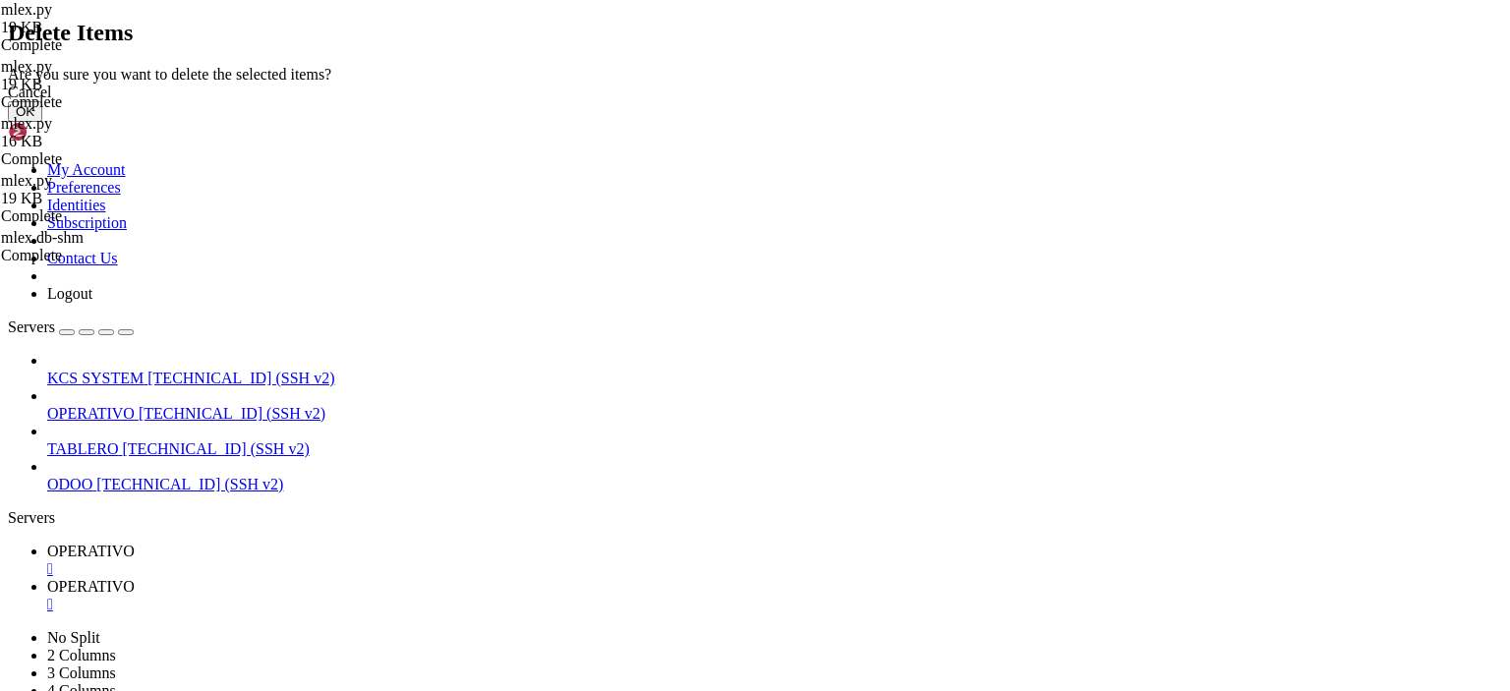
click at [42, 122] on button "OK" at bounding box center [25, 111] width 34 height 21
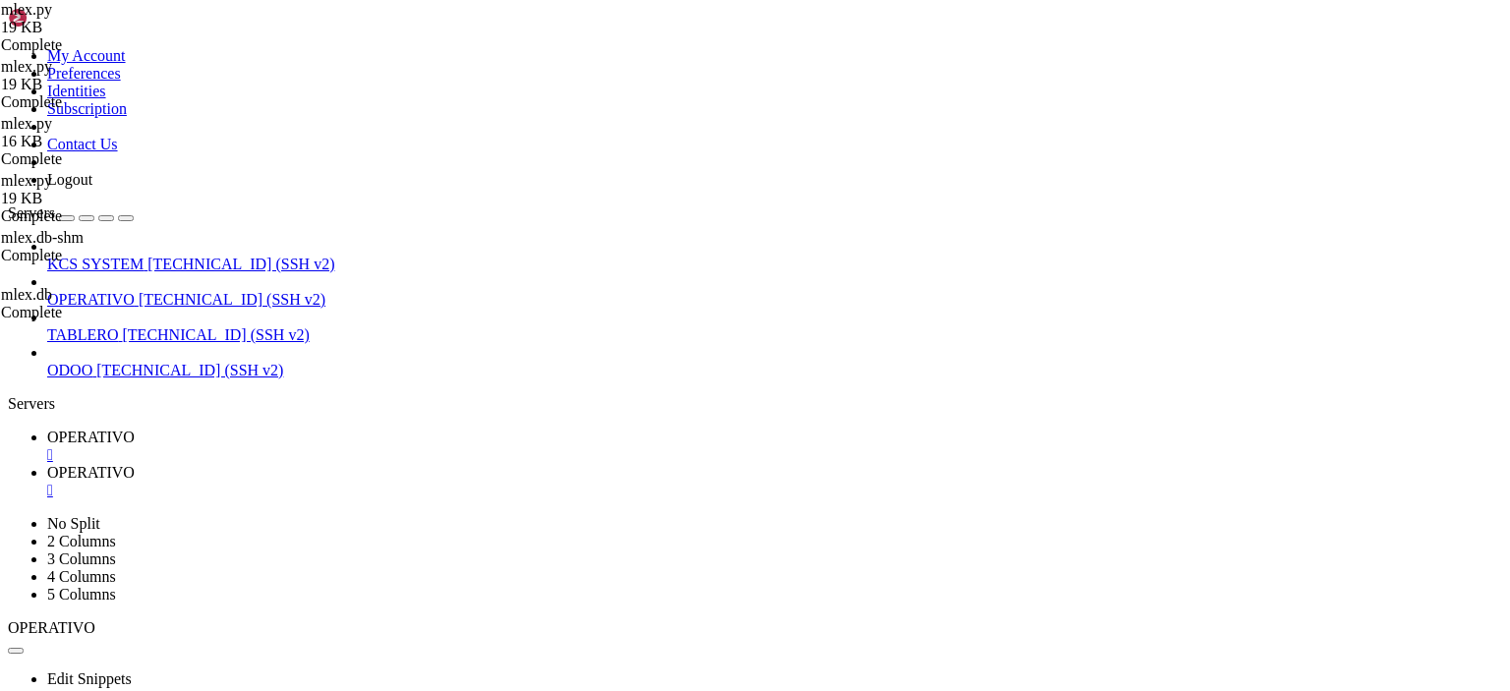
scroll to position [0, 0]
drag, startPoint x: 314, startPoint y: 23, endPoint x: 370, endPoint y: 75, distance: 76.5
click at [135, 429] on span "OPERATIVO" at bounding box center [90, 437] width 87 height 17
click at [135, 464] on span "OPERATIVO" at bounding box center [90, 472] width 87 height 17
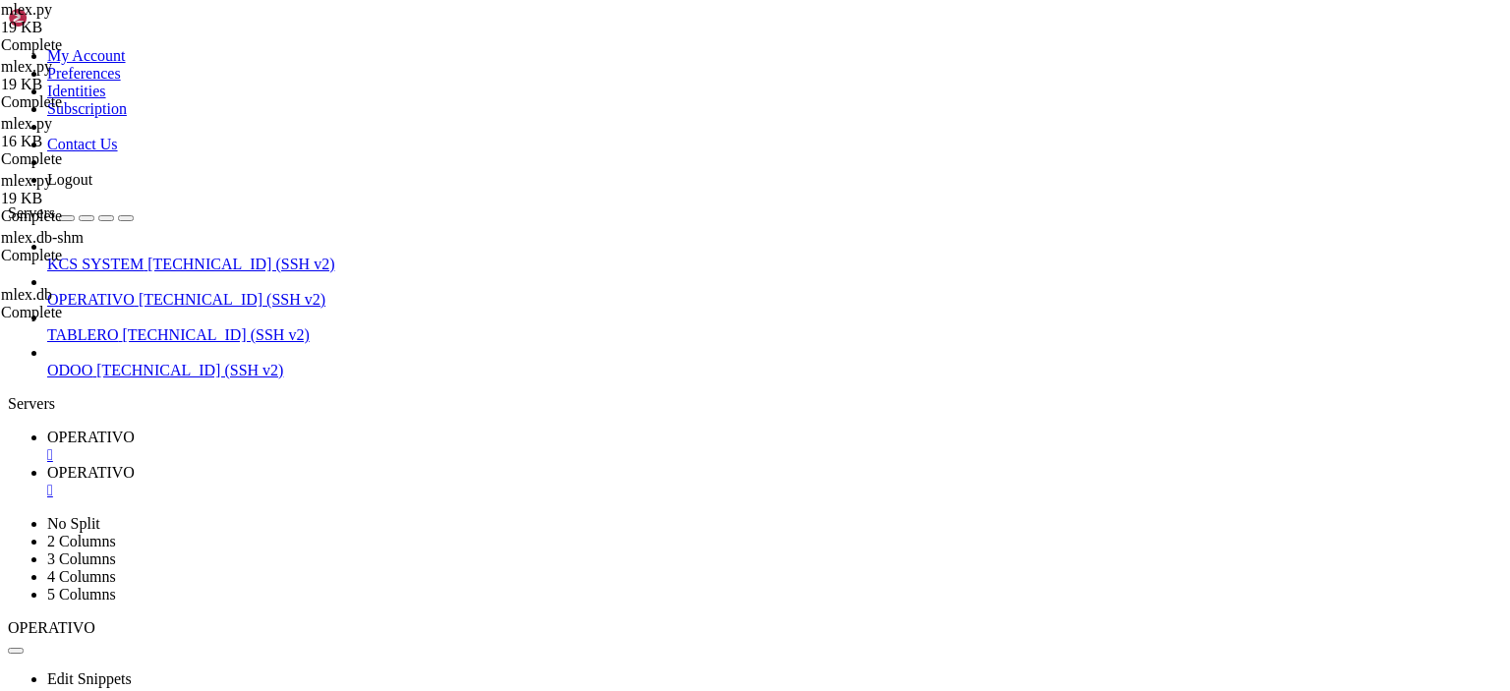
scroll to position [2162, 0]
type textarea "[DOMAIN_NAME]("main()")"
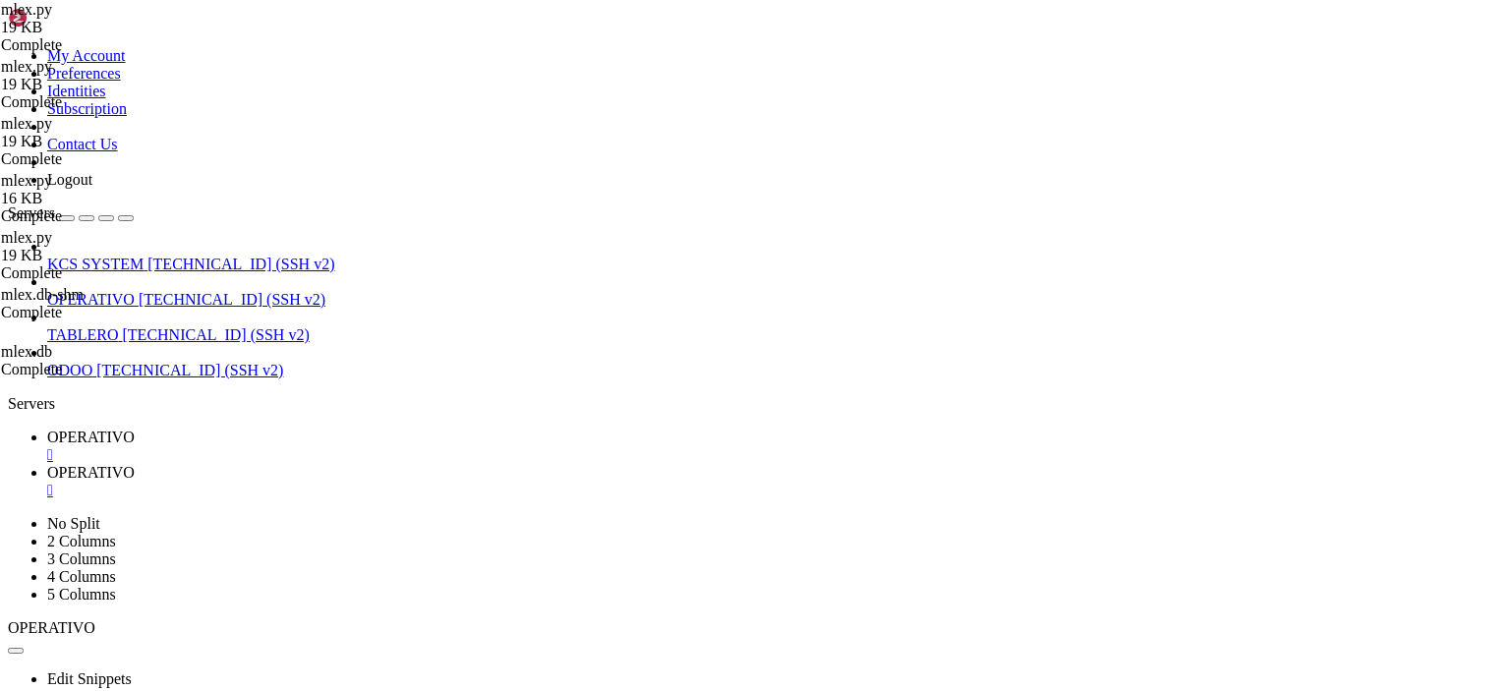
click at [298, 429] on link "OPERATIVO " at bounding box center [774, 446] width 1455 height 35
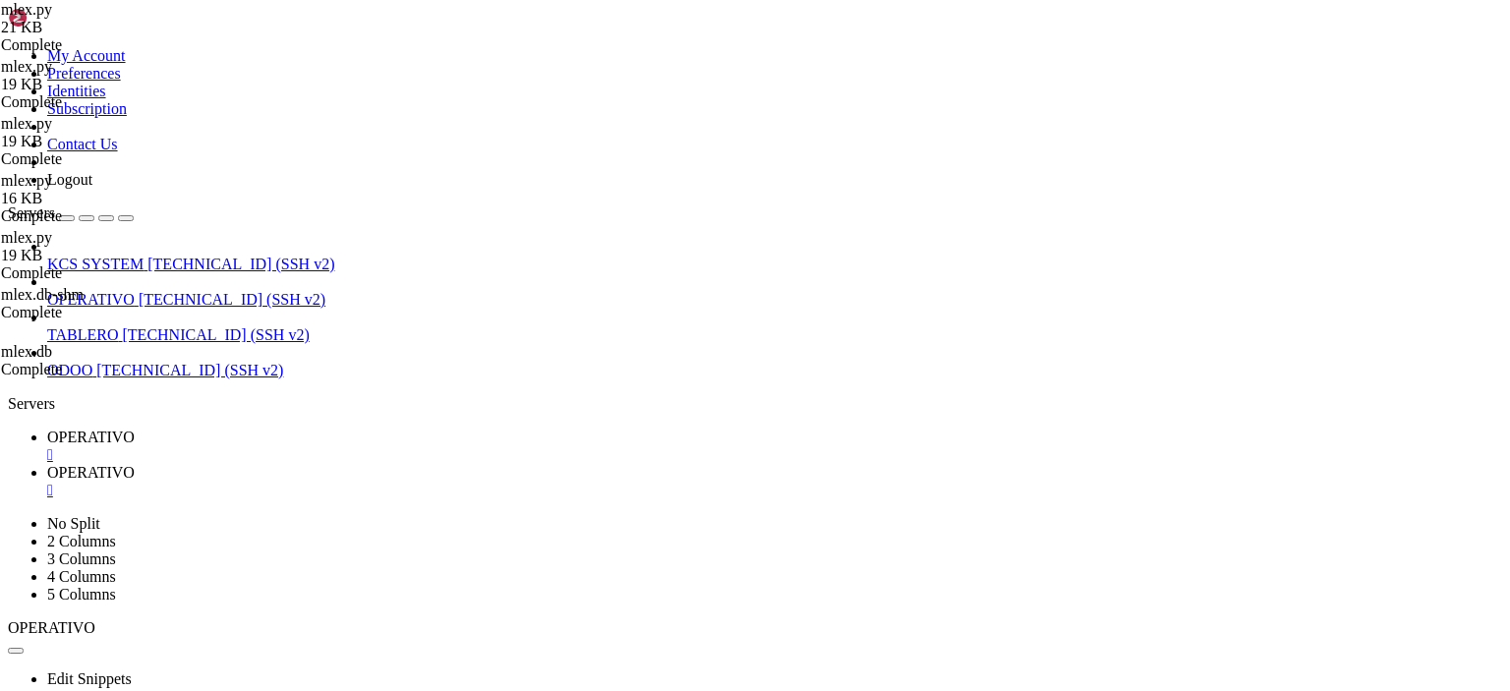
click at [135, 464] on span "OPERATIVO" at bounding box center [90, 472] width 87 height 17
click at [135, 429] on span "OPERATIVO" at bounding box center [90, 437] width 87 height 17
click at [135, 464] on span "OPERATIVO" at bounding box center [90, 472] width 87 height 17
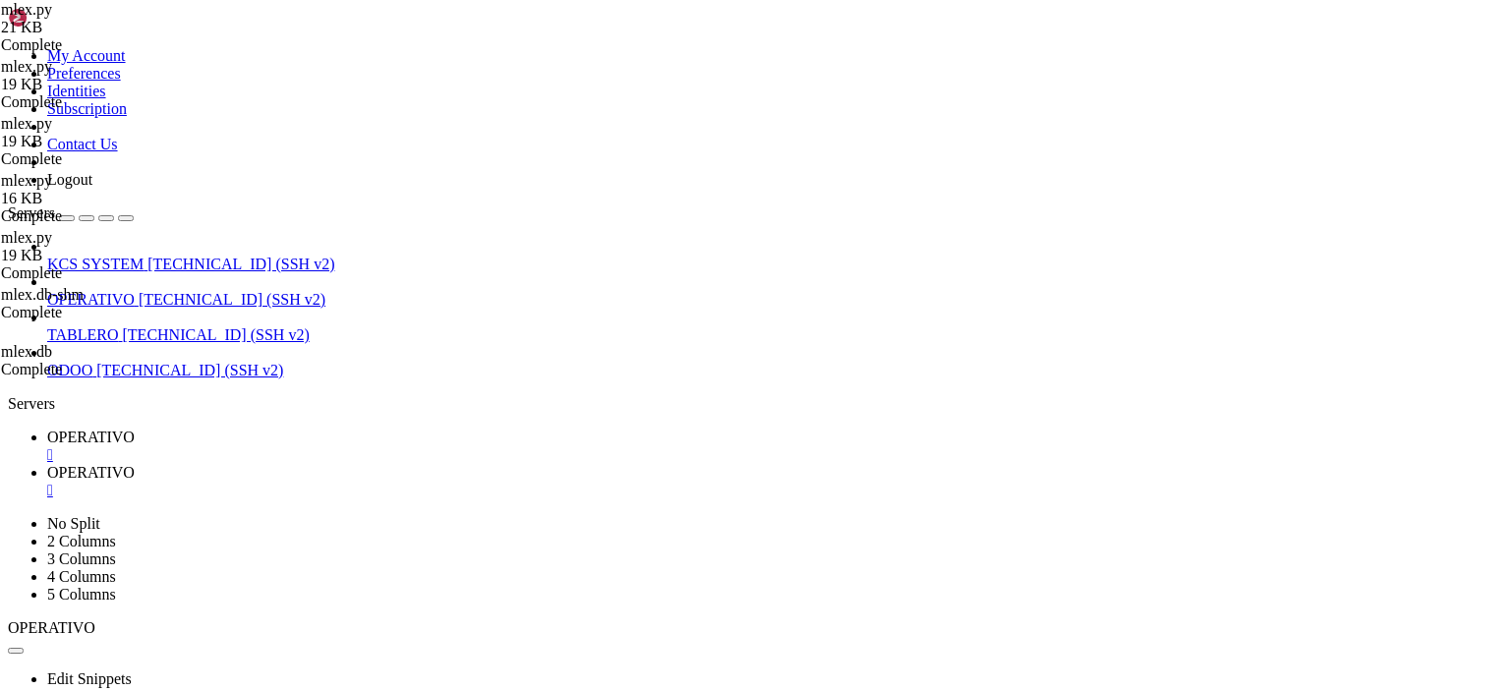
scroll to position [2188, 0]
type textarea "[DOMAIN_NAME]("main()")"
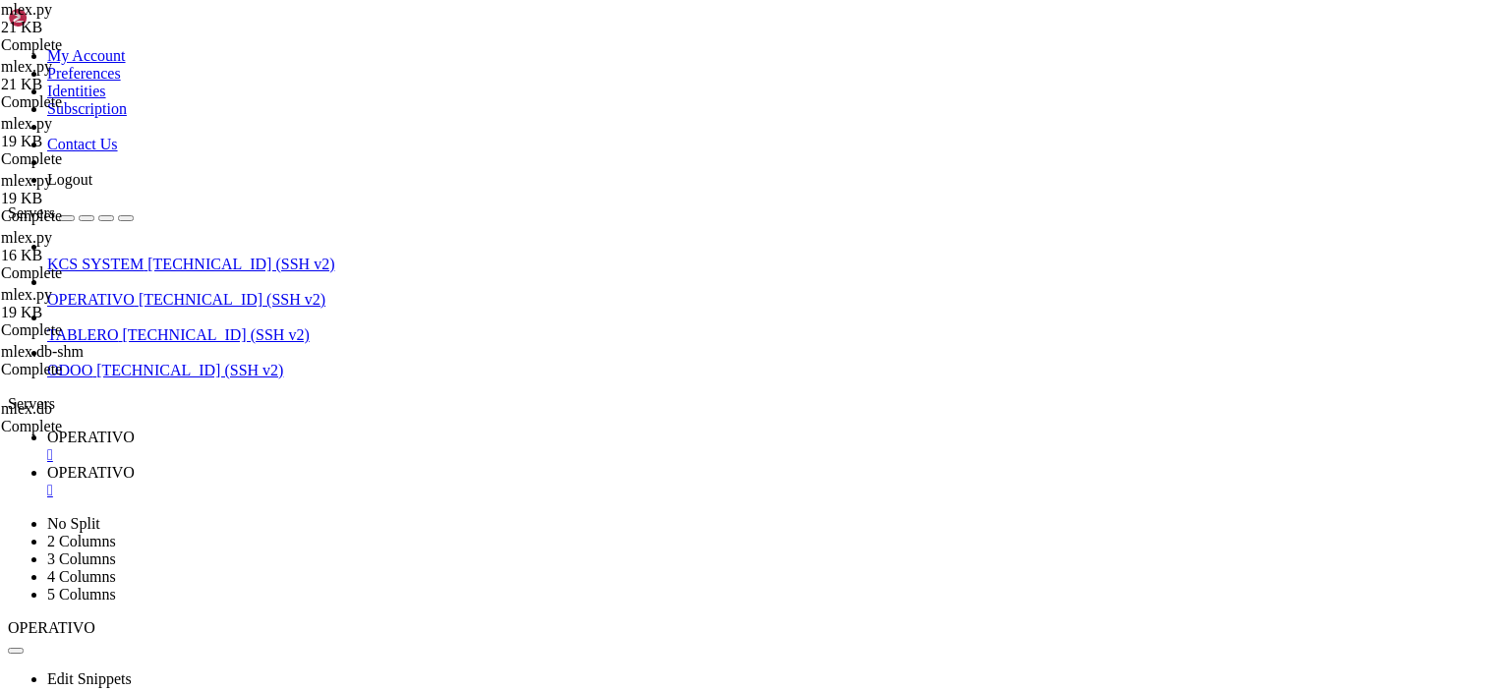
click at [135, 429] on span "OPERATIVO" at bounding box center [90, 437] width 87 height 17
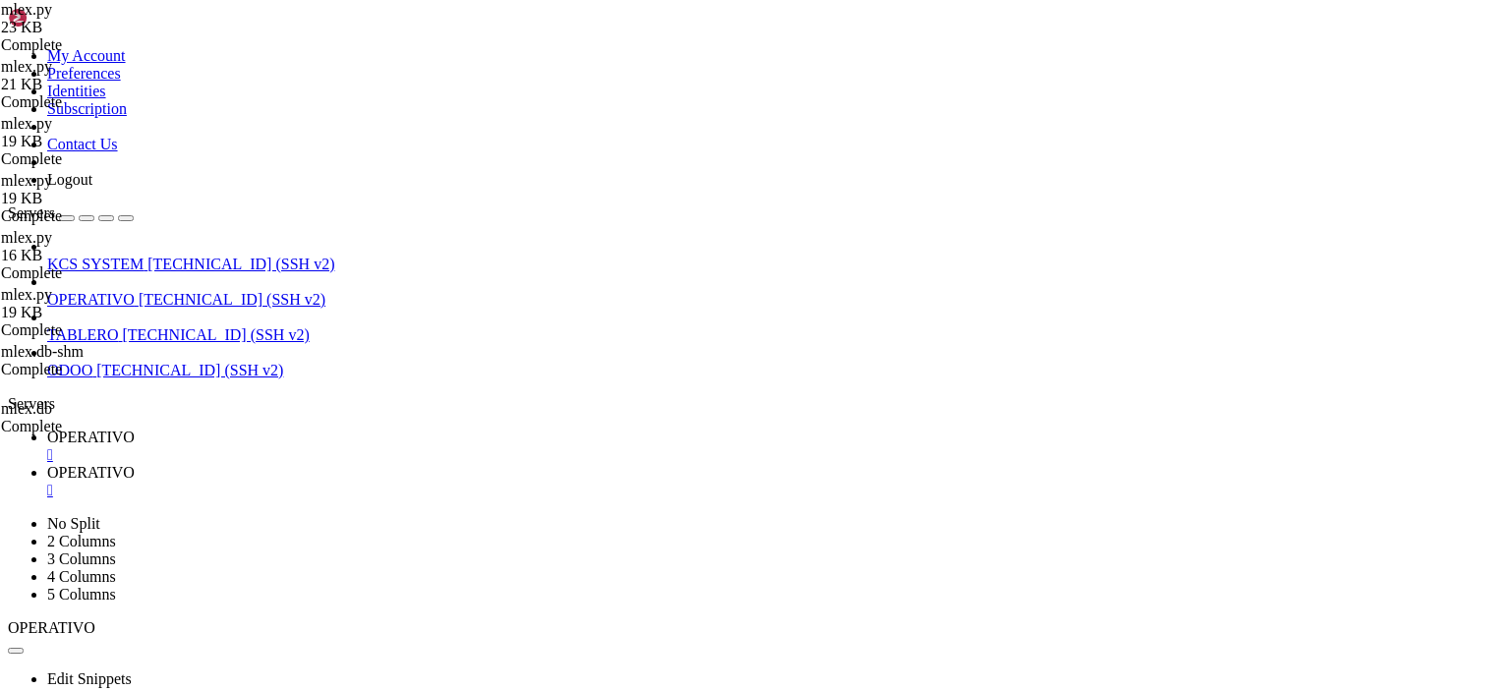
click at [366, 446] on div "" at bounding box center [774, 455] width 1455 height 18
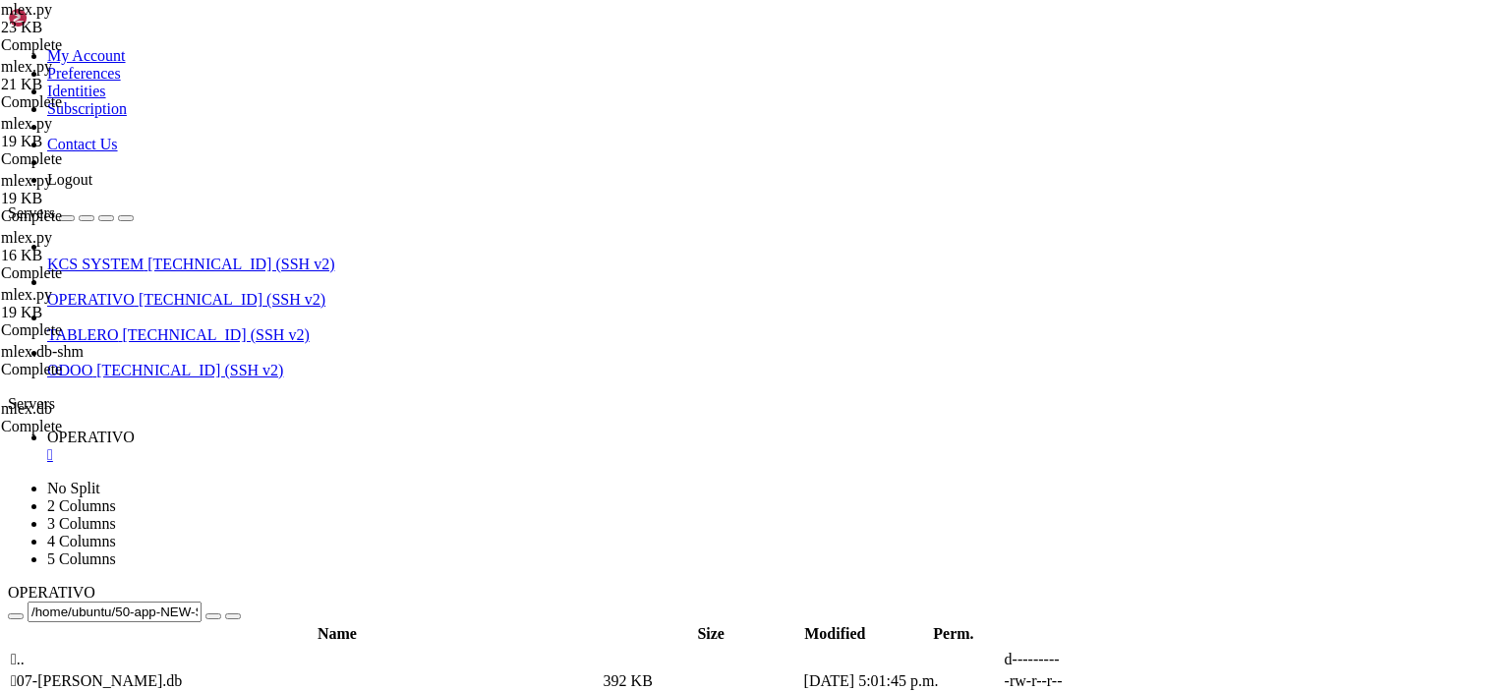
click at [371, 446] on div "" at bounding box center [774, 455] width 1455 height 18
